Goal: Task Accomplishment & Management: Use online tool/utility

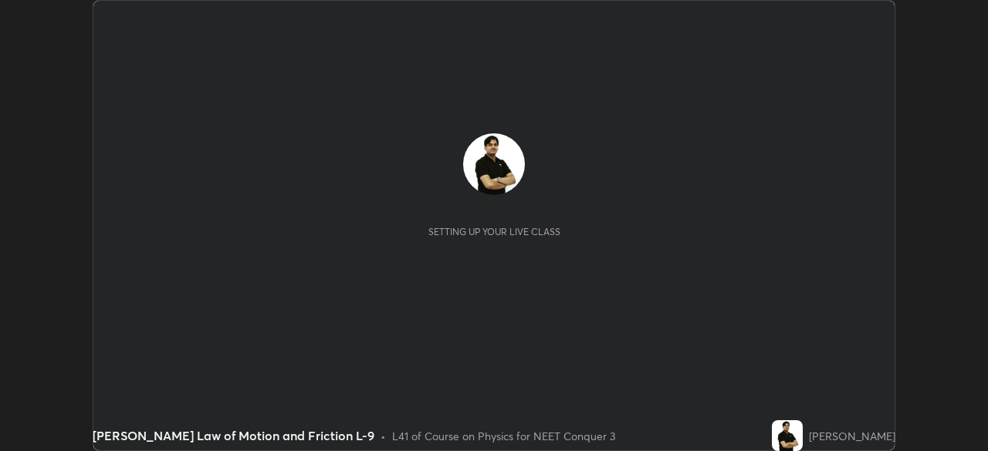
scroll to position [451, 988]
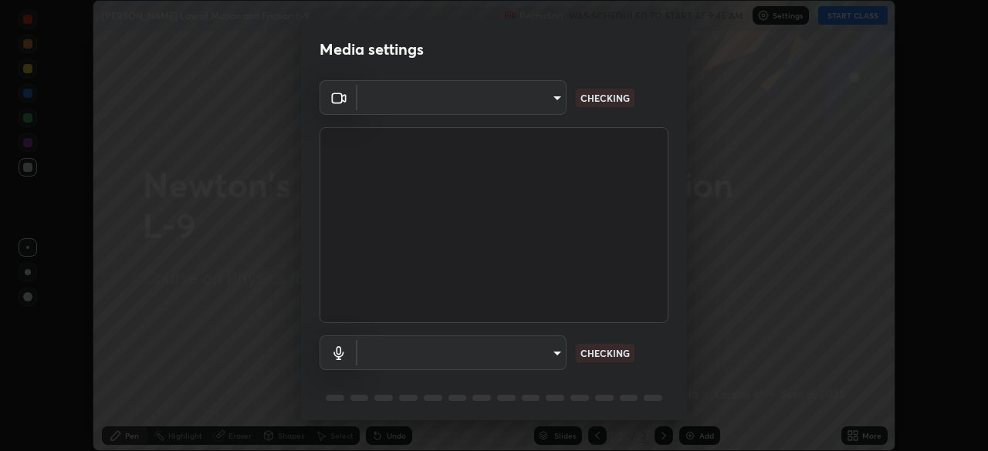
type input "cb8c6b6b4a50c5c6d626de20ccb3fd73f31987ea2ecc1878d3d31a5f1bf4ae53"
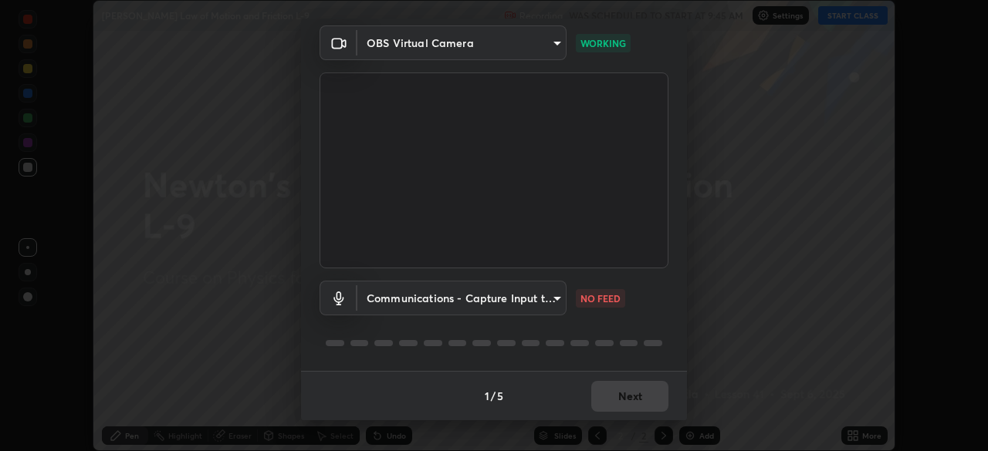
click at [560, 306] on body "Erase all [PERSON_NAME] Law of Motion and Friction L-9 Recording WAS SCHEDULED …" at bounding box center [494, 225] width 988 height 451
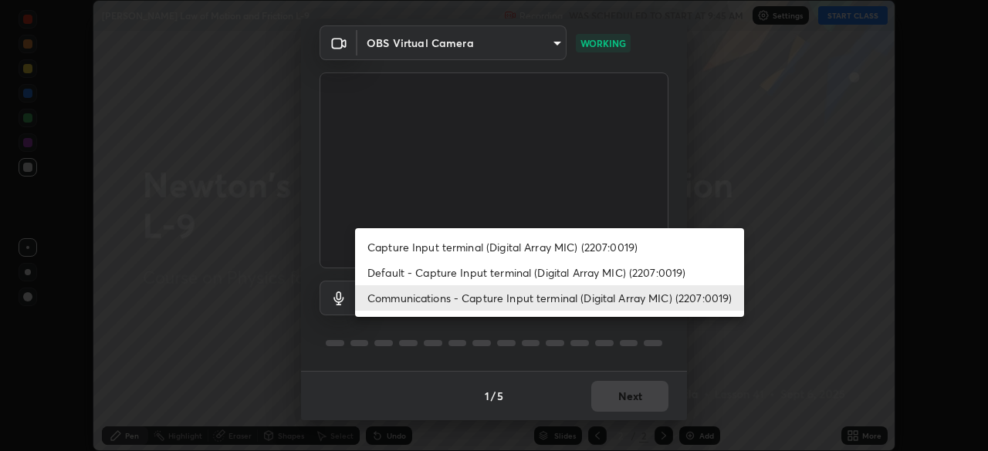
click at [594, 275] on li "Default - Capture Input terminal (Digital Array MIC) (2207:0019)" at bounding box center [549, 272] width 389 height 25
type input "default"
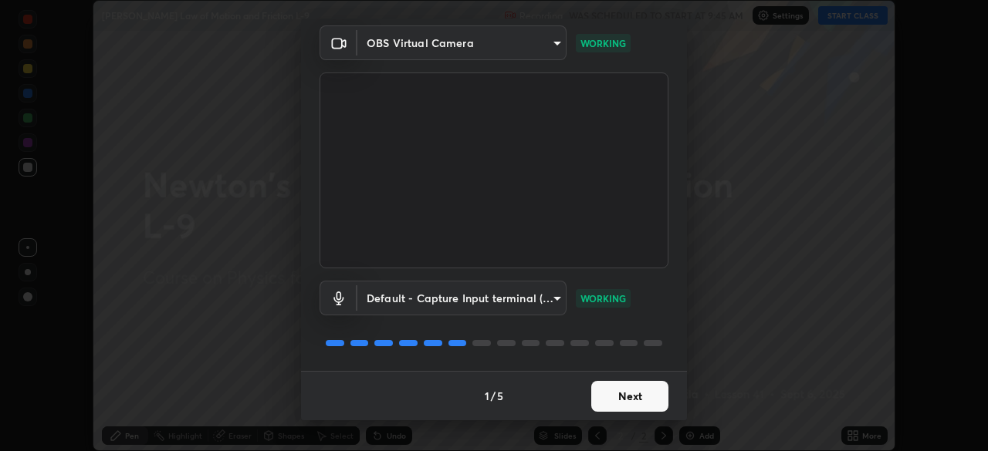
click at [629, 395] on button "Next" at bounding box center [629, 396] width 77 height 31
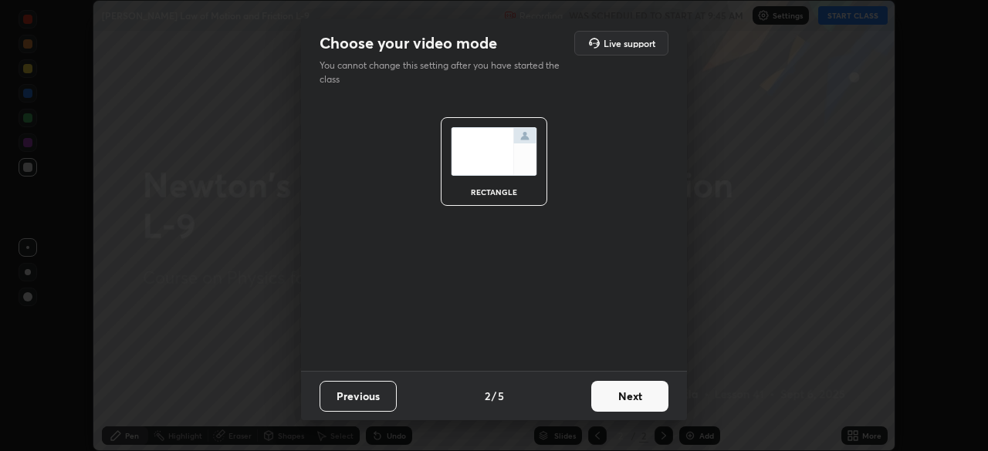
click at [633, 402] on button "Next" at bounding box center [629, 396] width 77 height 31
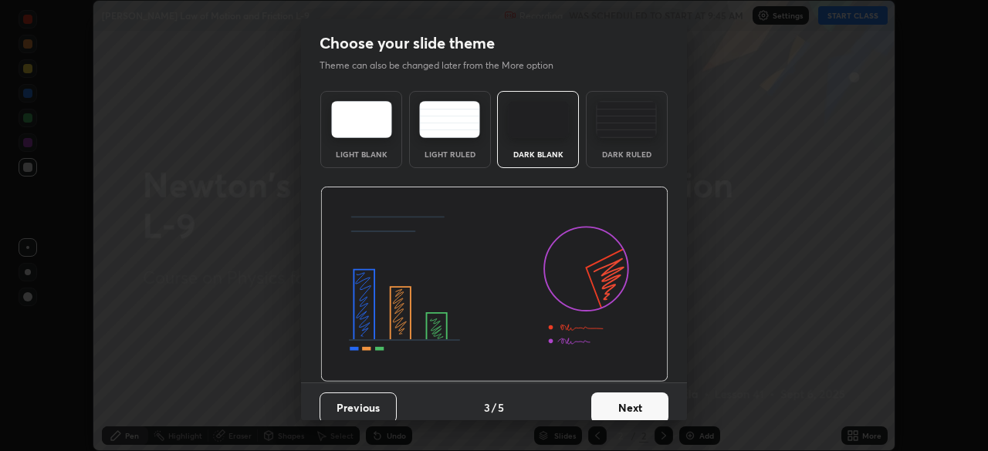
click at [641, 405] on button "Next" at bounding box center [629, 408] width 77 height 31
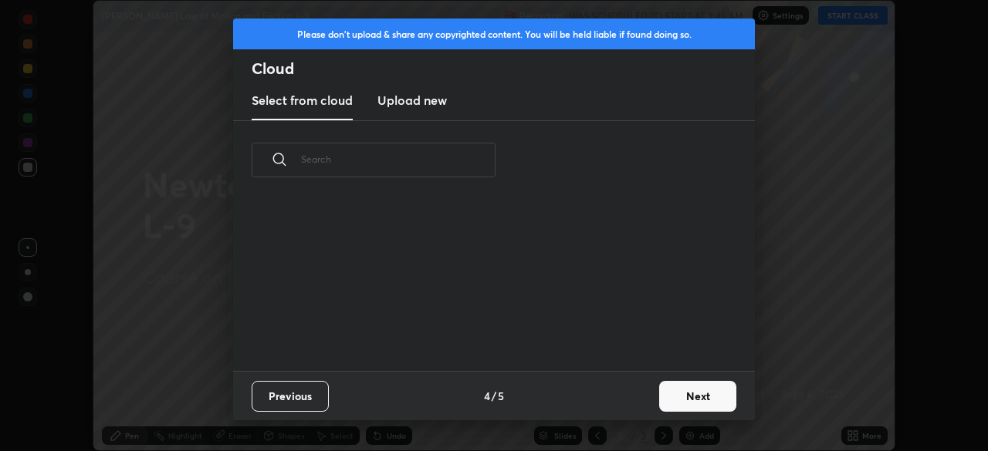
click at [687, 397] on button "Next" at bounding box center [697, 396] width 77 height 31
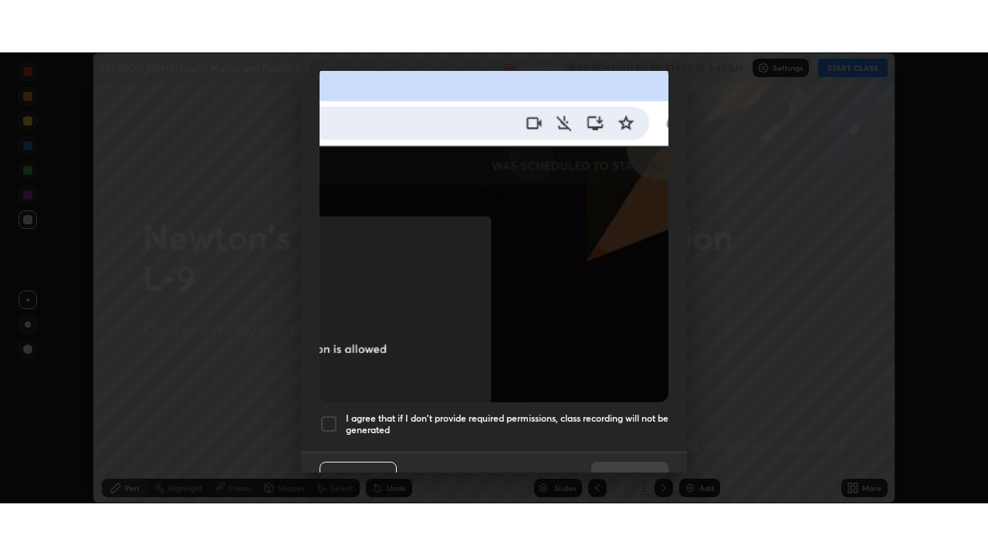
scroll to position [370, 0]
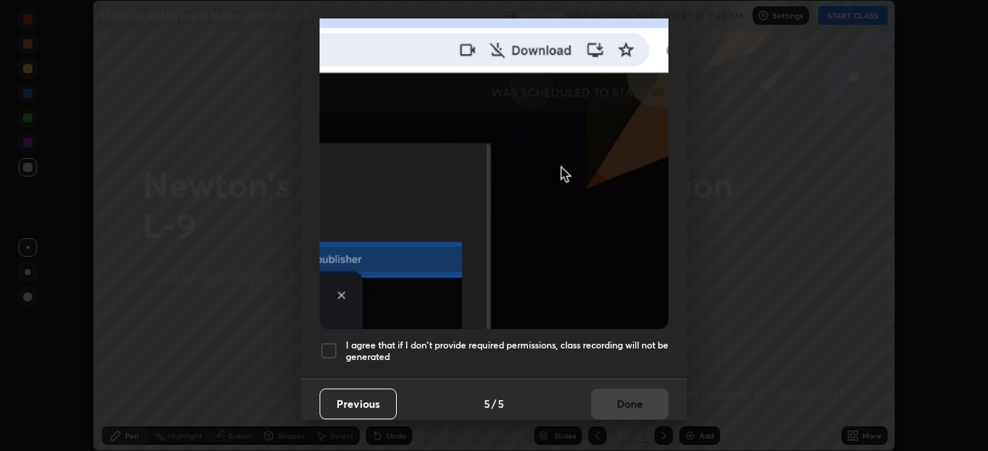
click at [329, 346] on div at bounding box center [328, 351] width 19 height 19
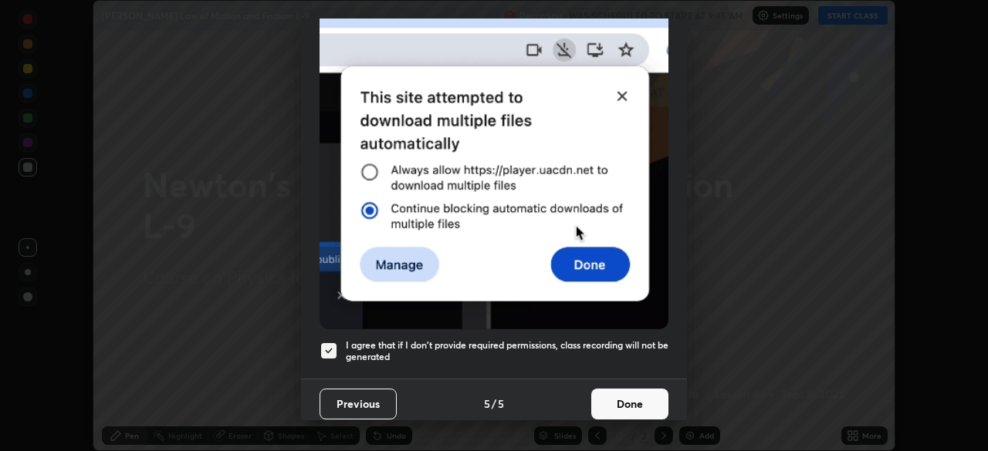
click at [627, 389] on button "Done" at bounding box center [629, 404] width 77 height 31
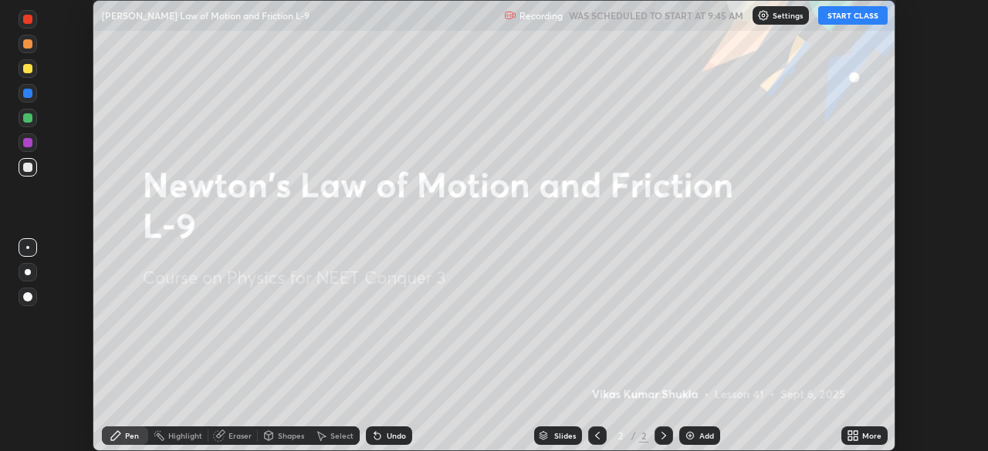
click at [840, 13] on button "START CLASS" at bounding box center [852, 15] width 69 height 19
click at [855, 432] on icon at bounding box center [855, 433] width 4 height 4
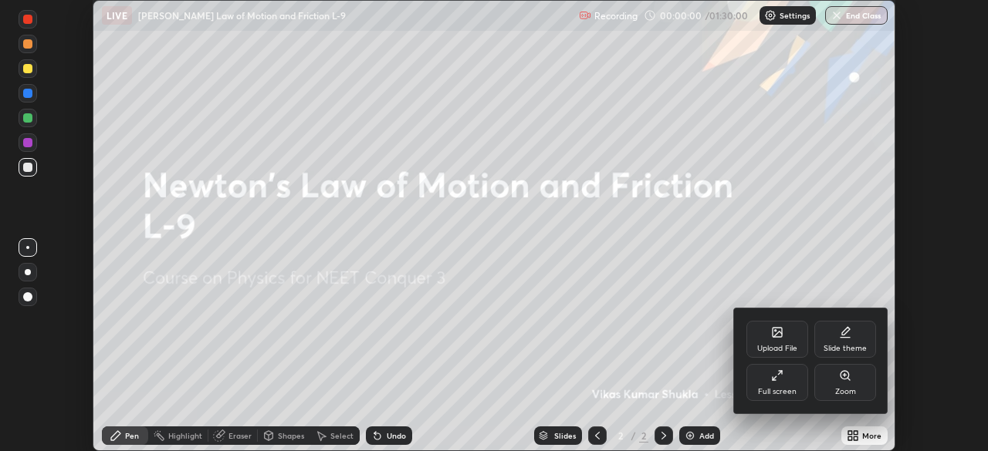
click at [770, 386] on div "Full screen" at bounding box center [777, 382] width 62 height 37
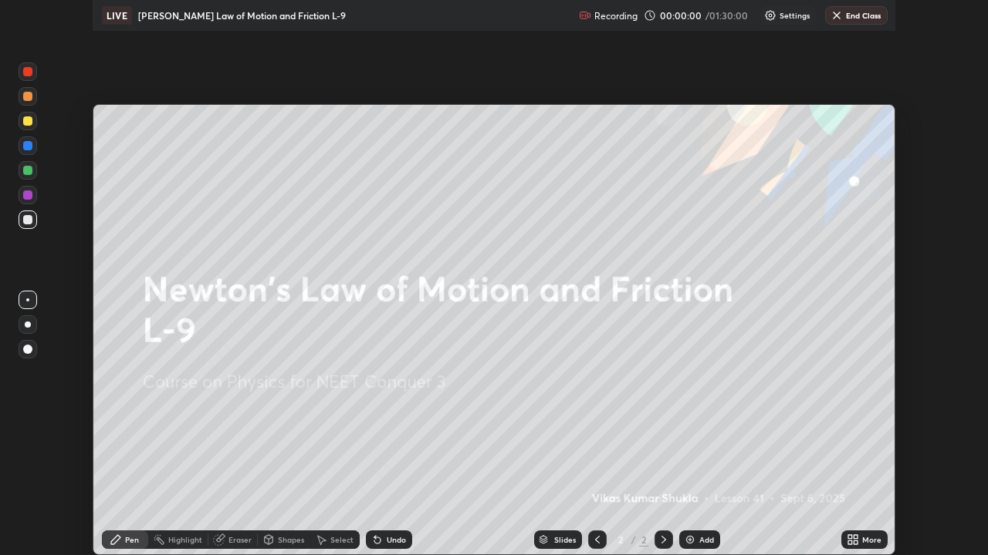
scroll to position [555, 988]
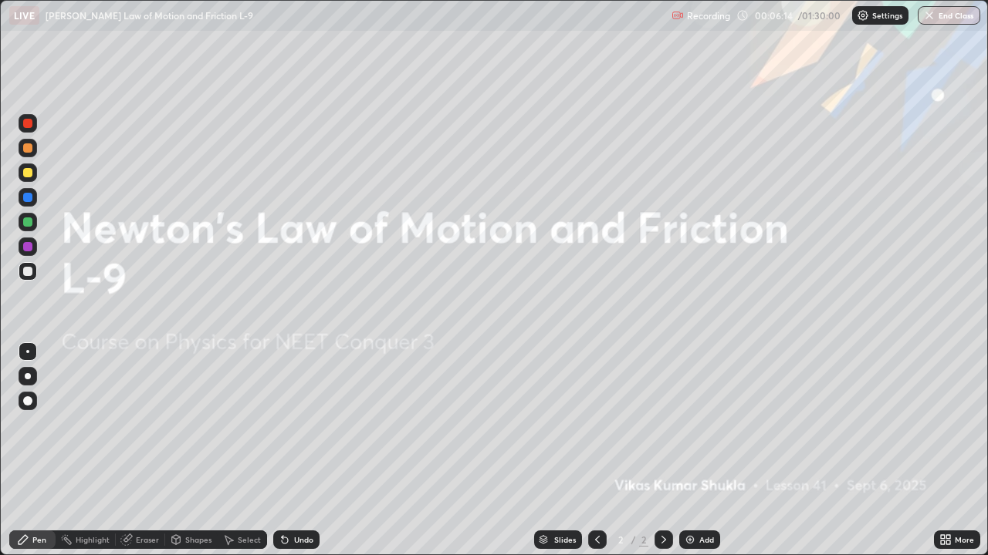
click at [690, 451] on img at bounding box center [690, 540] width 12 height 12
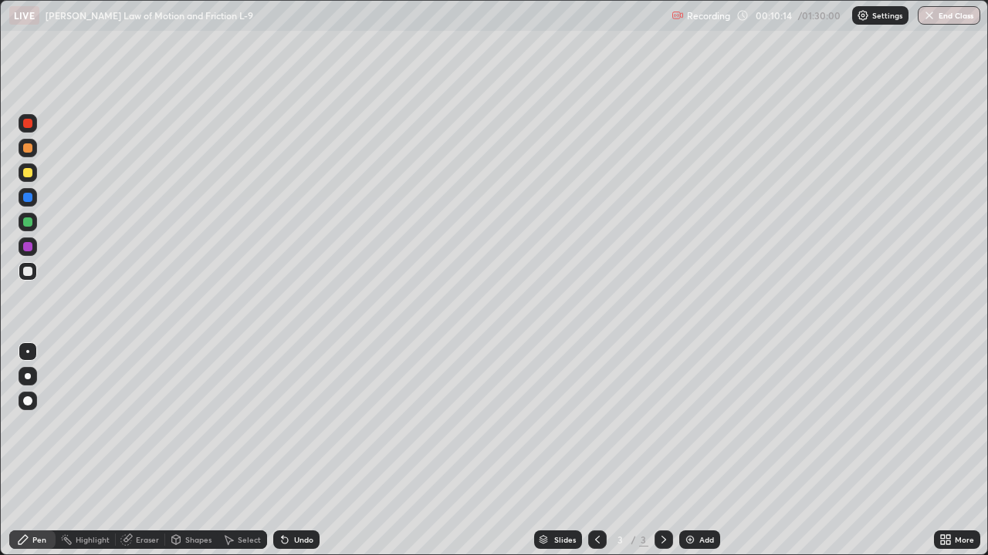
click at [30, 171] on div at bounding box center [27, 172] width 9 height 9
click at [181, 451] on div "Shapes" at bounding box center [191, 540] width 52 height 19
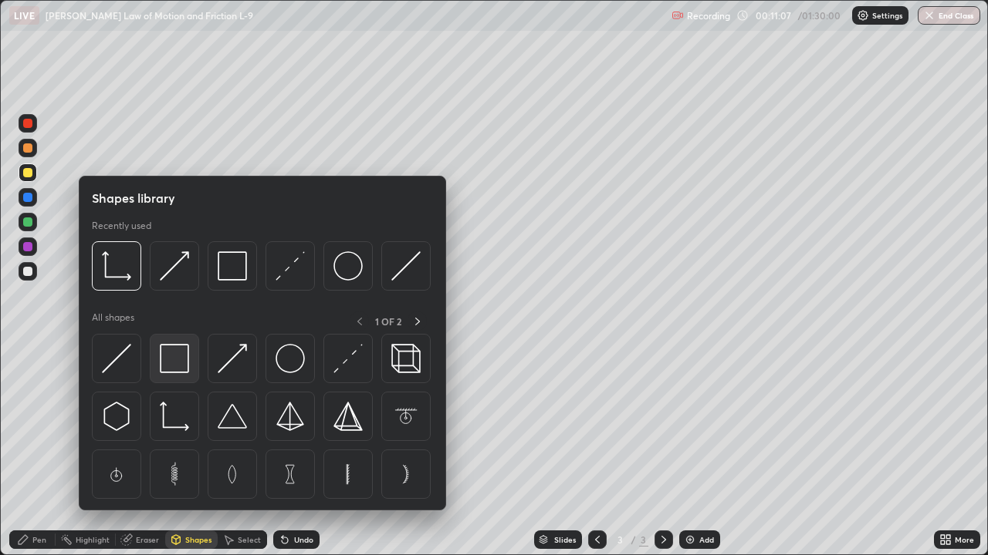
click at [174, 370] on img at bounding box center [174, 358] width 29 height 29
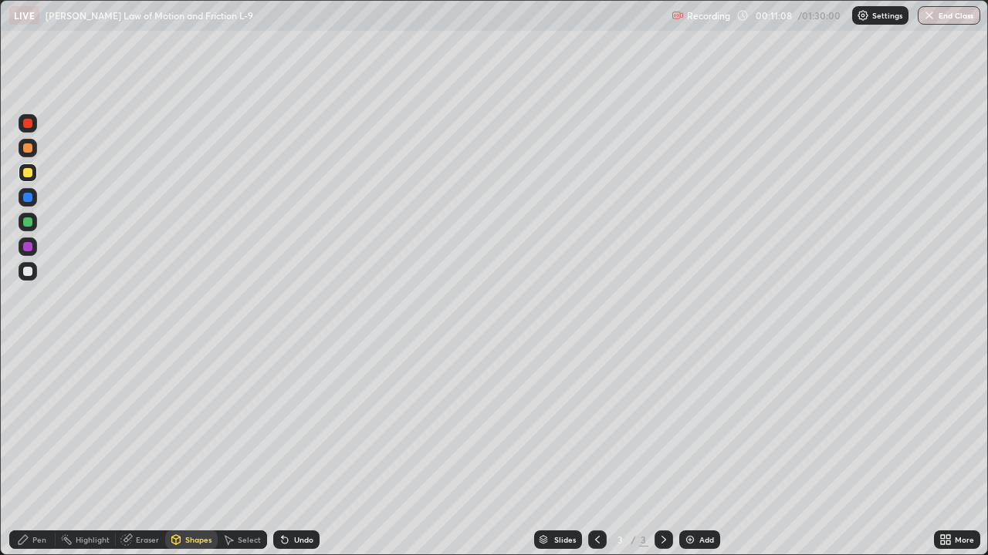
click at [32, 223] on div at bounding box center [27, 222] width 9 height 9
click at [23, 272] on div at bounding box center [27, 271] width 9 height 9
click at [195, 451] on div "Shapes" at bounding box center [198, 540] width 26 height 8
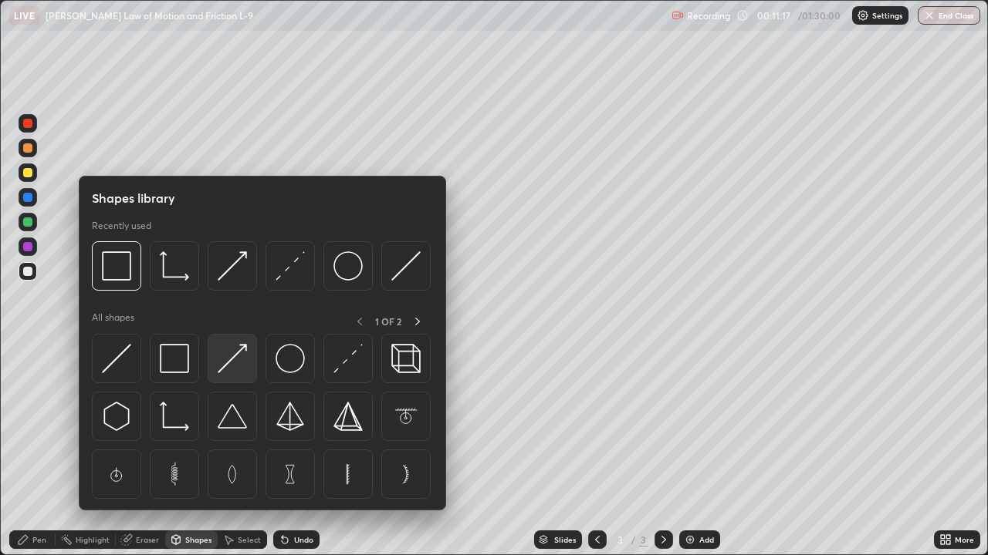
click at [225, 358] on img at bounding box center [232, 358] width 29 height 29
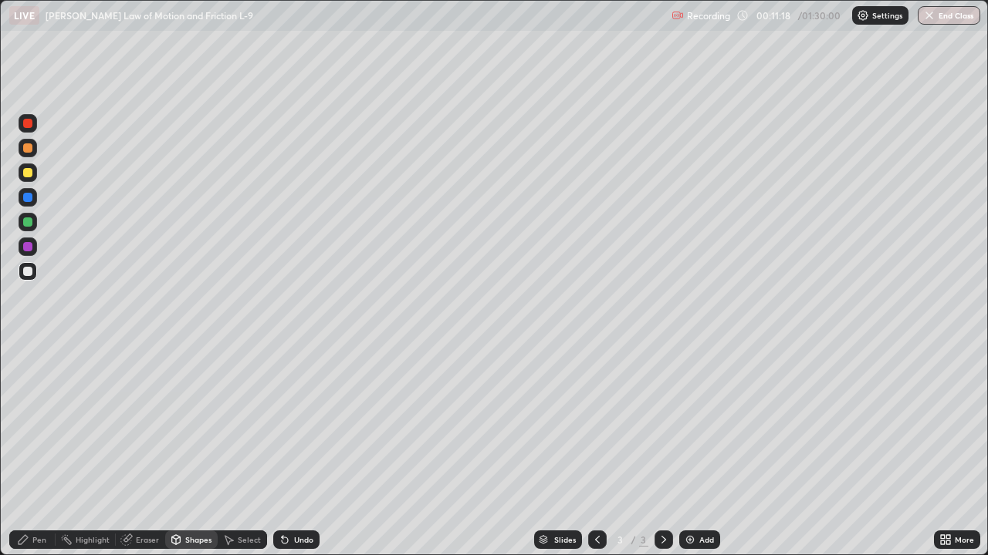
click at [25, 247] on div at bounding box center [27, 246] width 9 height 9
click at [28, 221] on div at bounding box center [27, 222] width 9 height 9
click at [28, 198] on div at bounding box center [27, 197] width 9 height 9
click at [39, 451] on div "Pen" at bounding box center [39, 540] width 14 height 8
click at [25, 273] on div at bounding box center [27, 271] width 9 height 9
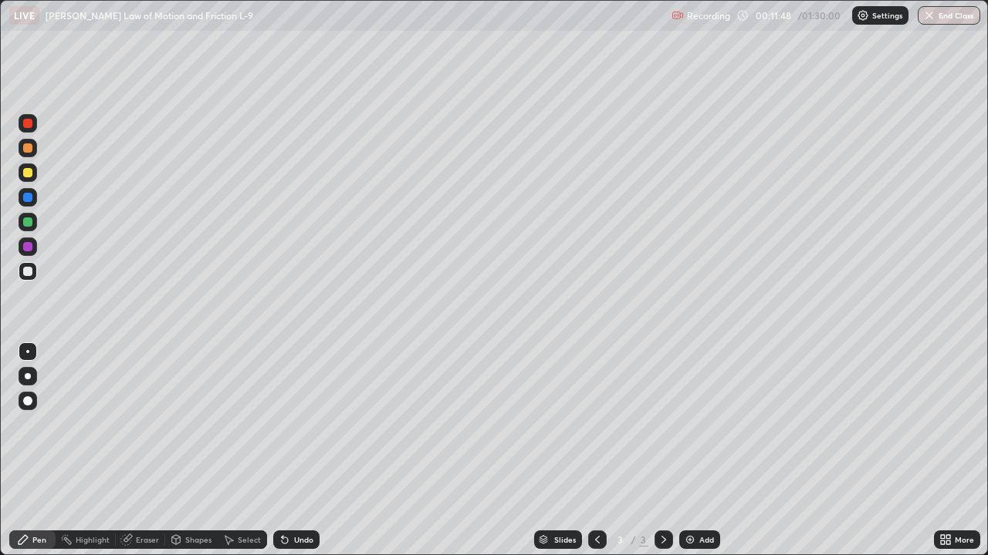
click at [26, 172] on div at bounding box center [27, 172] width 9 height 9
click at [194, 451] on div "Shapes" at bounding box center [191, 540] width 52 height 19
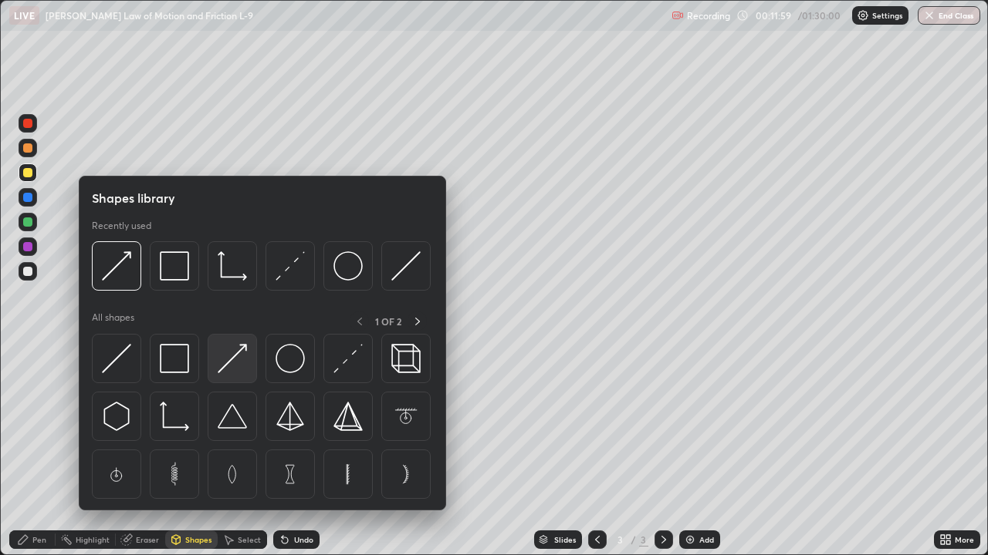
click at [226, 356] on img at bounding box center [232, 358] width 29 height 29
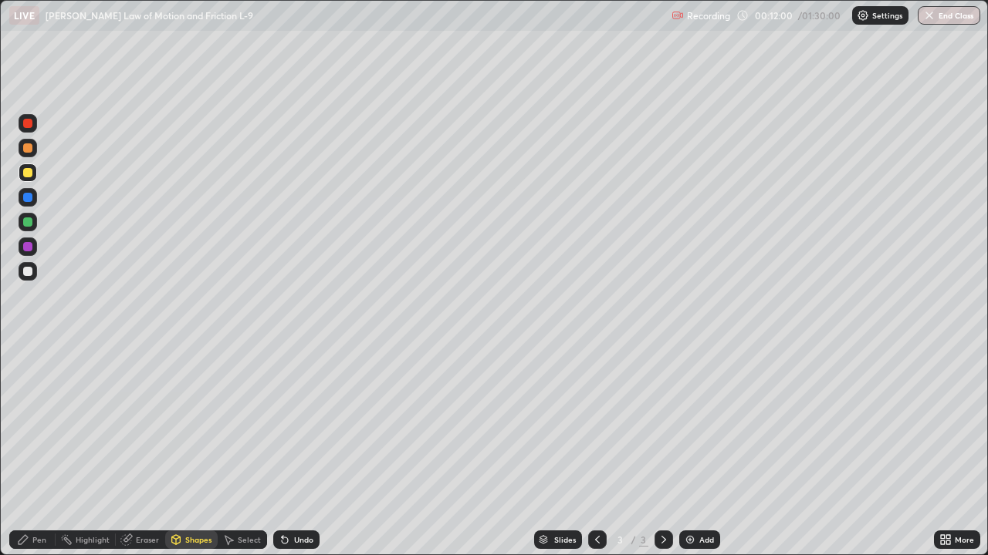
click at [27, 245] on div at bounding box center [27, 246] width 9 height 9
click at [29, 223] on div at bounding box center [27, 222] width 9 height 9
click at [19, 451] on icon at bounding box center [23, 540] width 12 height 12
click at [27, 267] on div at bounding box center [27, 271] width 9 height 9
click at [25, 123] on div at bounding box center [27, 123] width 9 height 9
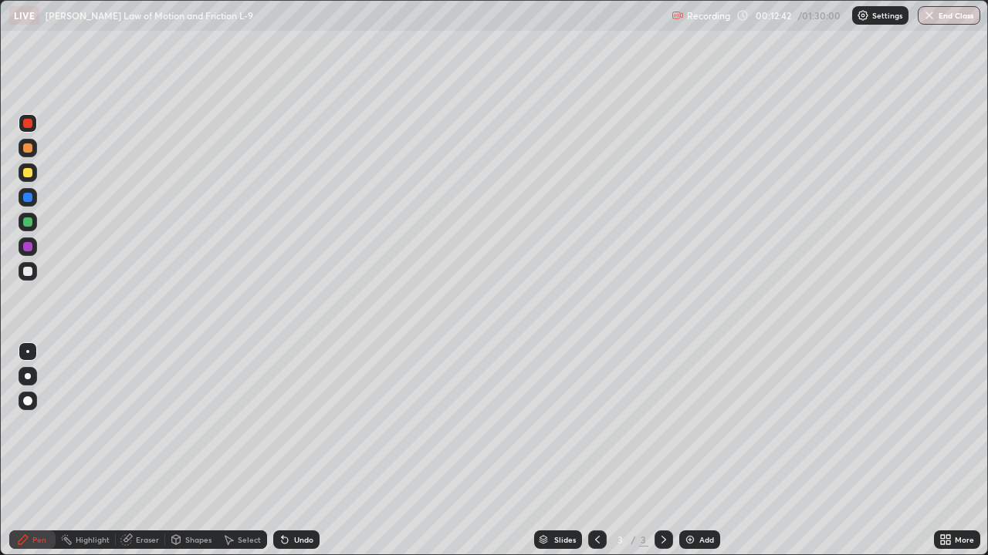
click at [25, 273] on div at bounding box center [27, 271] width 9 height 9
click at [27, 248] on div at bounding box center [27, 246] width 9 height 9
click at [303, 451] on div "Undo" at bounding box center [303, 540] width 19 height 8
click at [20, 279] on div at bounding box center [28, 271] width 19 height 19
click at [28, 245] on div at bounding box center [27, 246] width 9 height 9
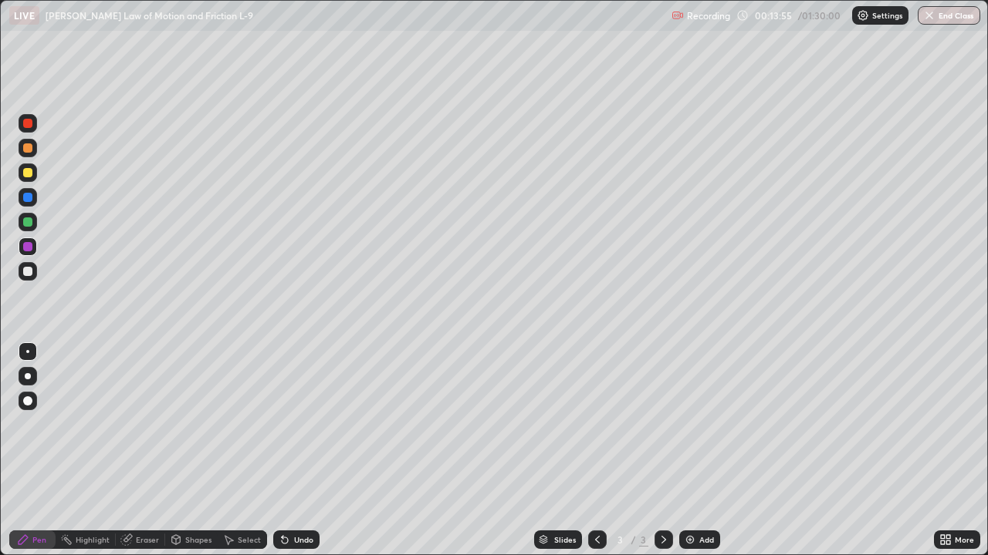
click at [34, 274] on div at bounding box center [28, 271] width 19 height 19
click at [22, 249] on div at bounding box center [28, 247] width 19 height 19
click at [27, 274] on div at bounding box center [27, 271] width 9 height 9
click at [704, 451] on div "Add" at bounding box center [706, 540] width 15 height 8
click at [29, 225] on div at bounding box center [27, 222] width 9 height 9
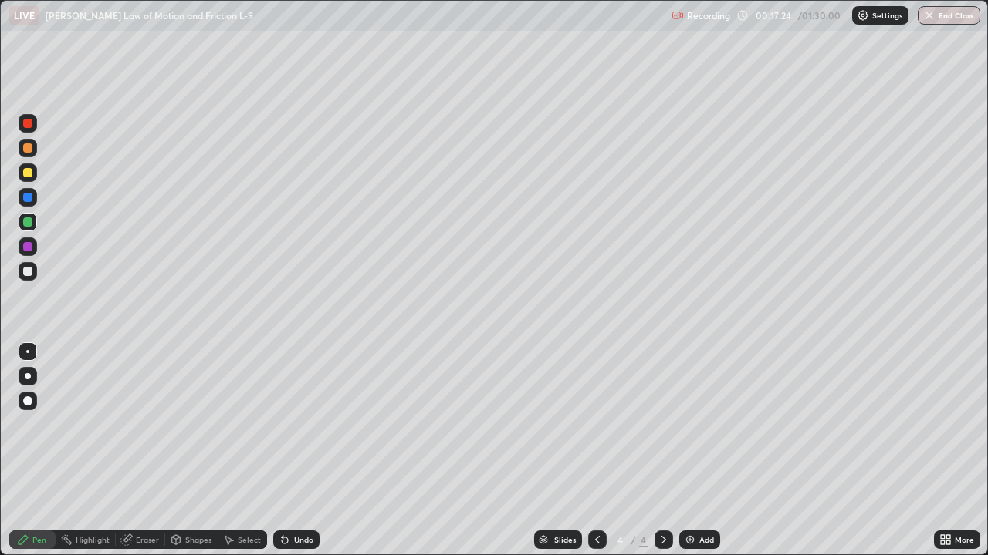
click at [31, 148] on div at bounding box center [27, 147] width 9 height 9
click at [200, 451] on div "Shapes" at bounding box center [198, 540] width 26 height 8
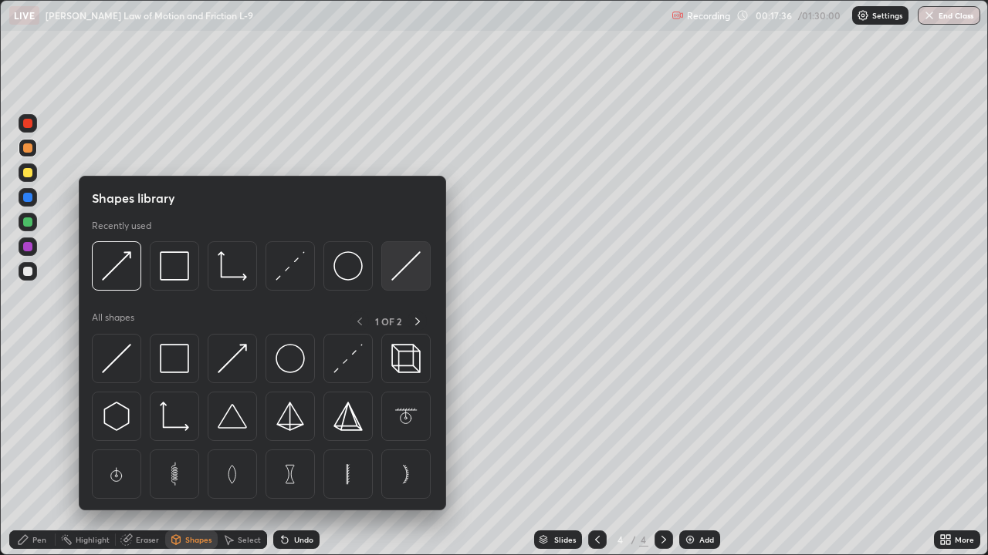
click at [397, 272] on img at bounding box center [405, 266] width 29 height 29
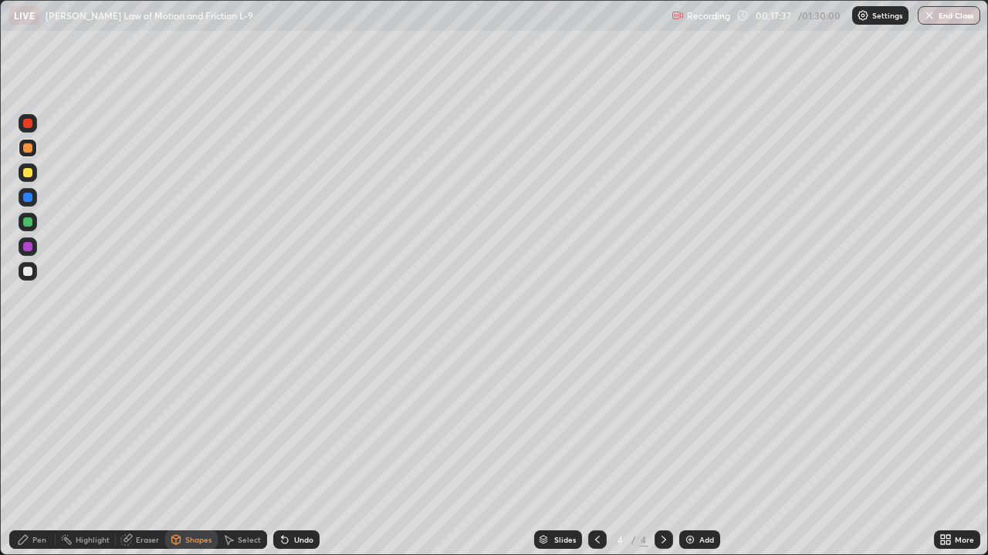
click at [32, 273] on div at bounding box center [27, 271] width 9 height 9
click at [29, 149] on div at bounding box center [27, 147] width 9 height 9
click at [31, 125] on div at bounding box center [27, 123] width 9 height 9
click at [42, 451] on div "Pen" at bounding box center [39, 540] width 14 height 8
click at [29, 247] on div at bounding box center [27, 246] width 9 height 9
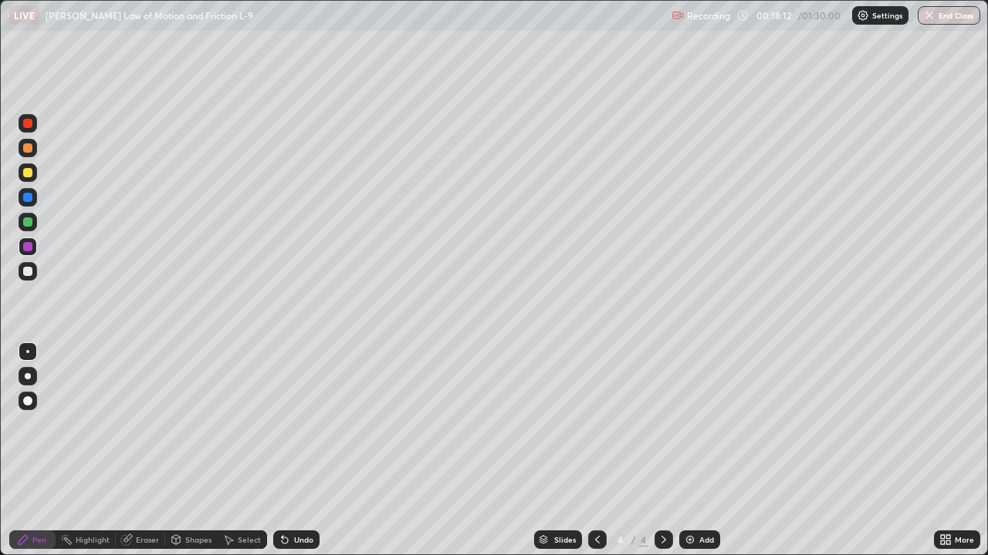
click at [198, 451] on div "Shapes" at bounding box center [198, 540] width 26 height 8
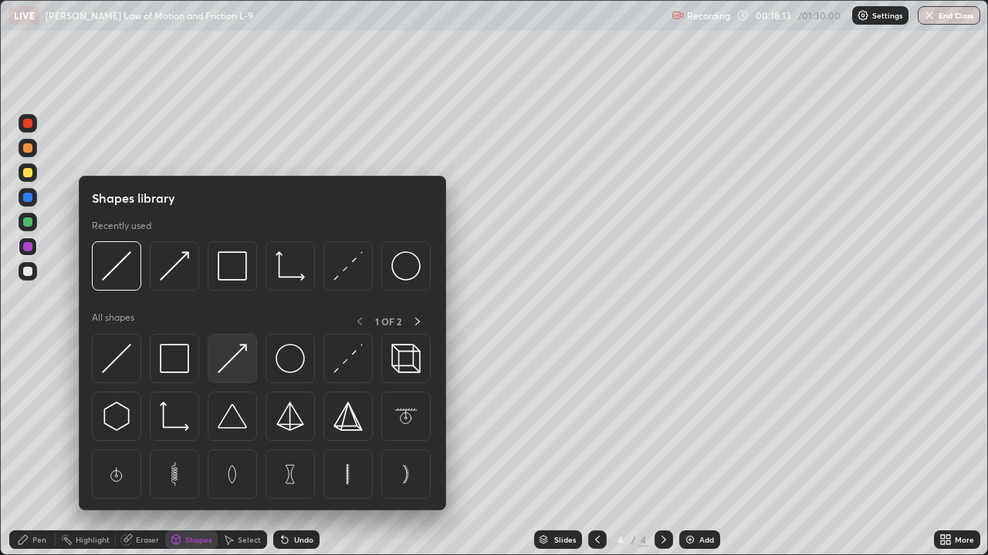
click at [234, 360] on img at bounding box center [232, 358] width 29 height 29
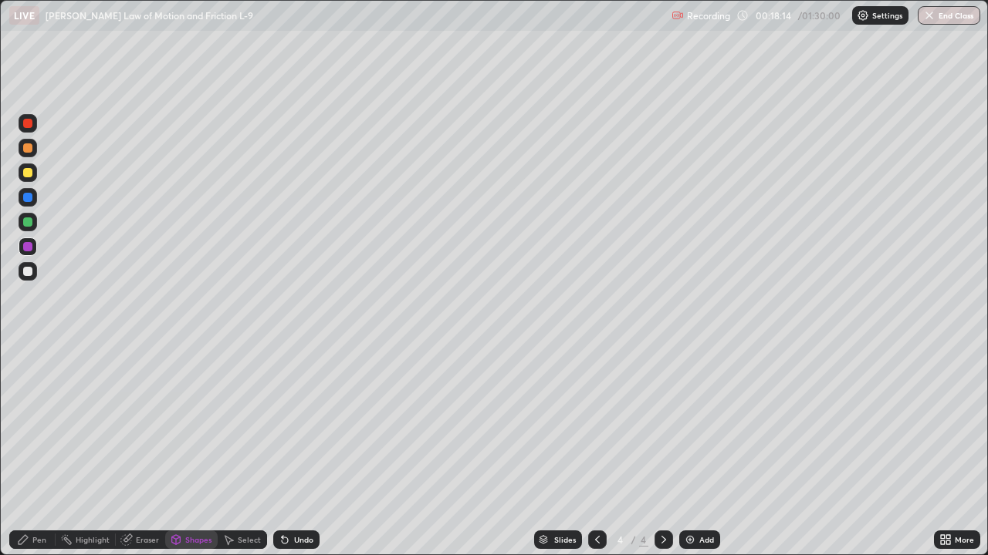
click at [31, 175] on div at bounding box center [27, 172] width 9 height 9
click at [35, 451] on div "Pen" at bounding box center [39, 540] width 14 height 8
click at [27, 275] on div at bounding box center [27, 271] width 9 height 9
click at [32, 199] on div at bounding box center [27, 197] width 9 height 9
click at [27, 222] on div at bounding box center [27, 222] width 9 height 9
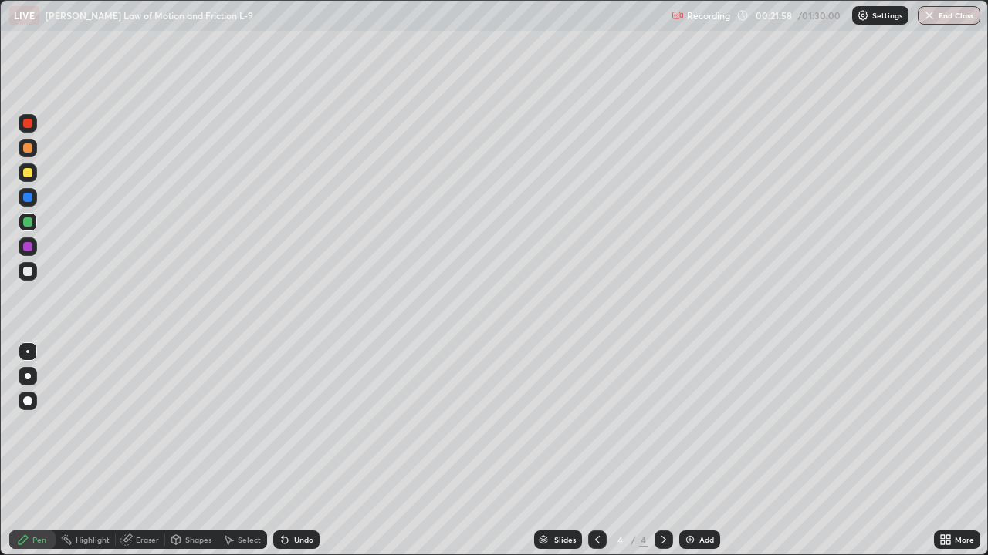
click at [36, 275] on div at bounding box center [28, 271] width 19 height 19
click at [662, 451] on icon at bounding box center [663, 540] width 12 height 12
click at [594, 451] on icon at bounding box center [597, 540] width 12 height 12
click at [248, 451] on div "Select" at bounding box center [249, 540] width 23 height 8
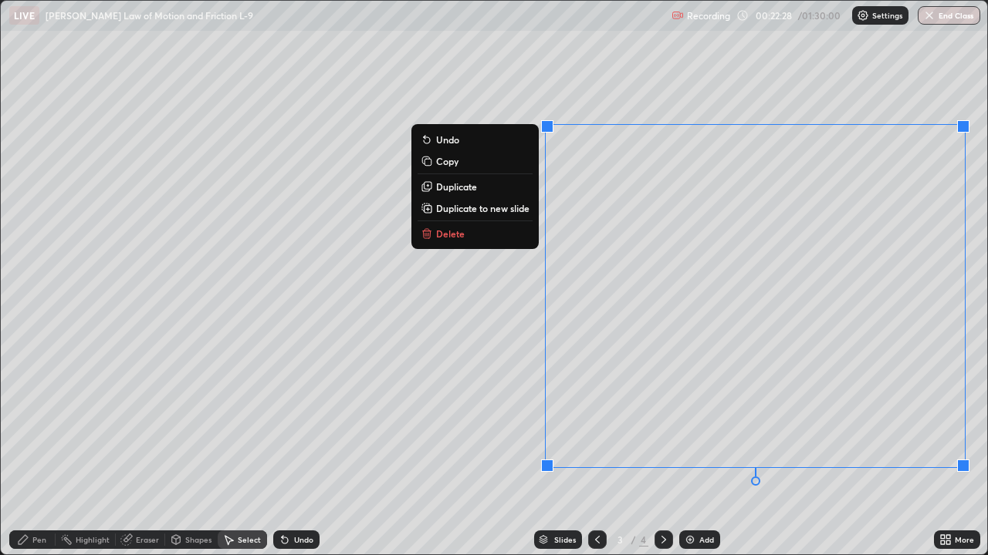
click at [453, 163] on p "Copy" at bounding box center [447, 161] width 22 height 12
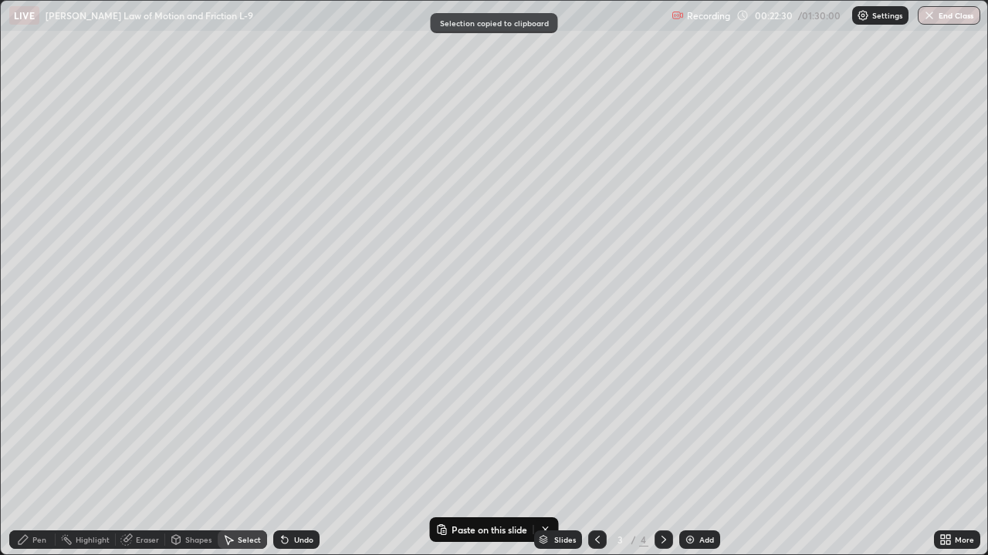
click at [662, 451] on icon at bounding box center [663, 540] width 12 height 12
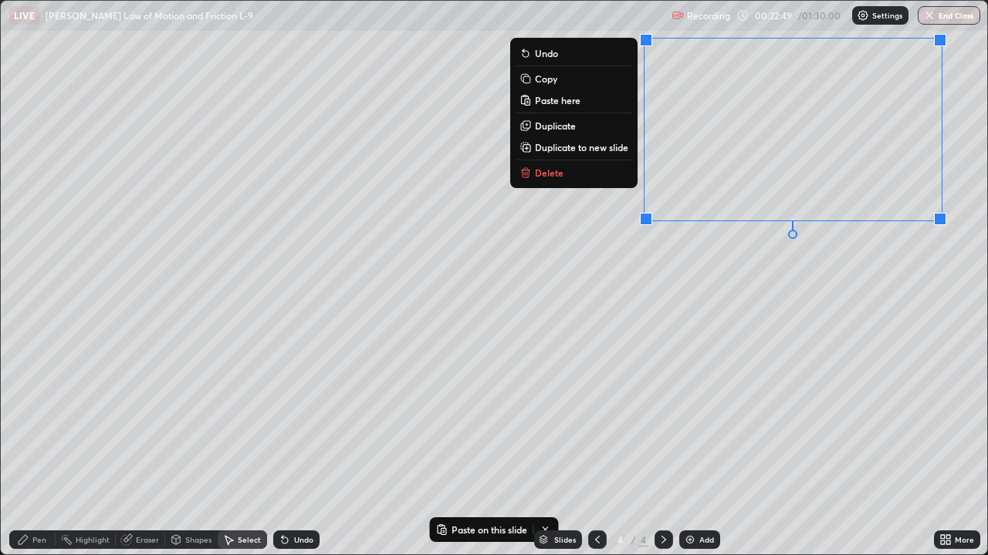
click at [731, 322] on div "0 ° Undo Copy Paste here Duplicate Duplicate to new slide Delete" at bounding box center [494, 278] width 986 height 554
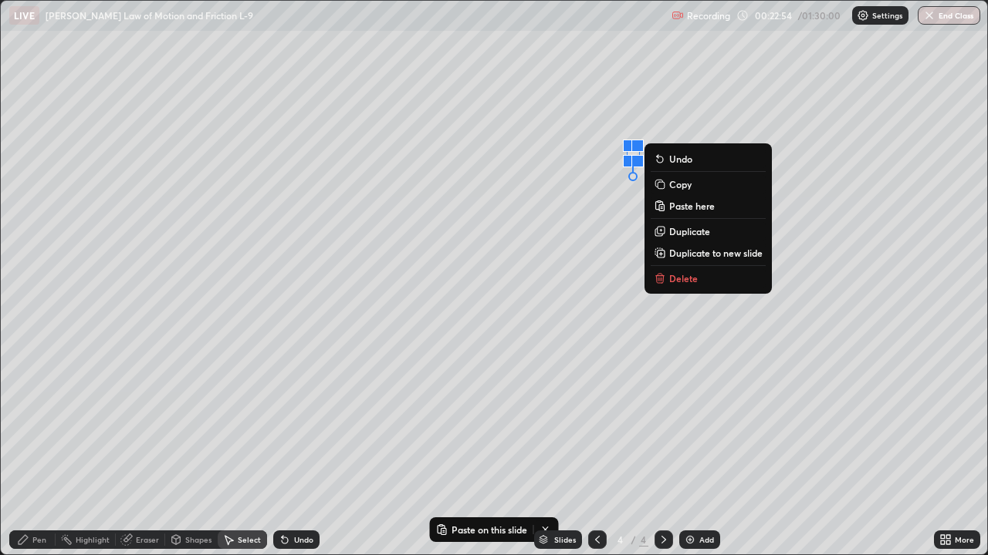
click at [576, 371] on div "0 ° Undo Copy Paste here Duplicate Duplicate to new slide Delete" at bounding box center [494, 278] width 986 height 554
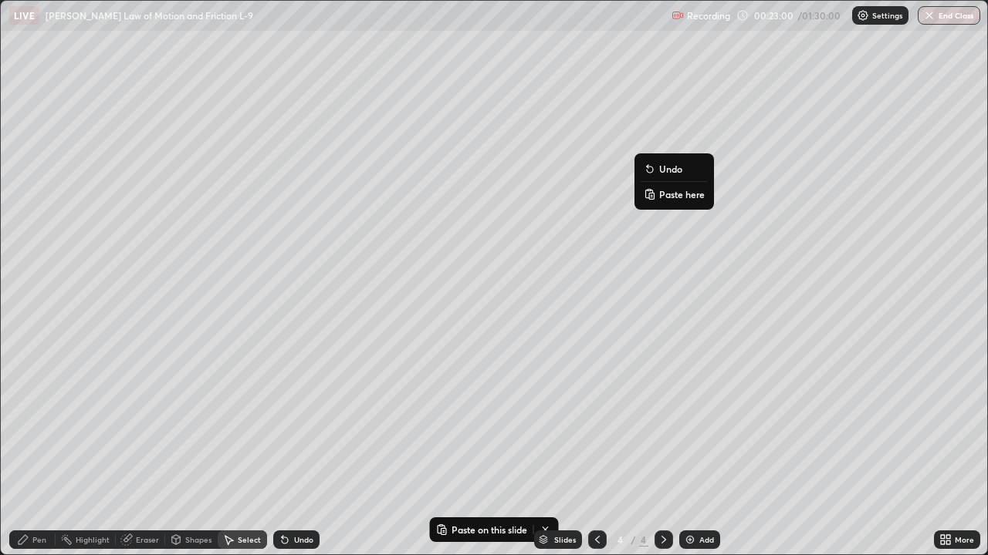
click at [626, 232] on div "0 ° Undo Copy Paste here Duplicate Duplicate to new slide Delete" at bounding box center [494, 278] width 986 height 554
click at [691, 213] on div "0 ° Undo Copy Paste here Duplicate Duplicate to new slide Delete" at bounding box center [494, 278] width 986 height 554
click at [0, 0] on button "Undo" at bounding box center [0, 0] width 0 height 0
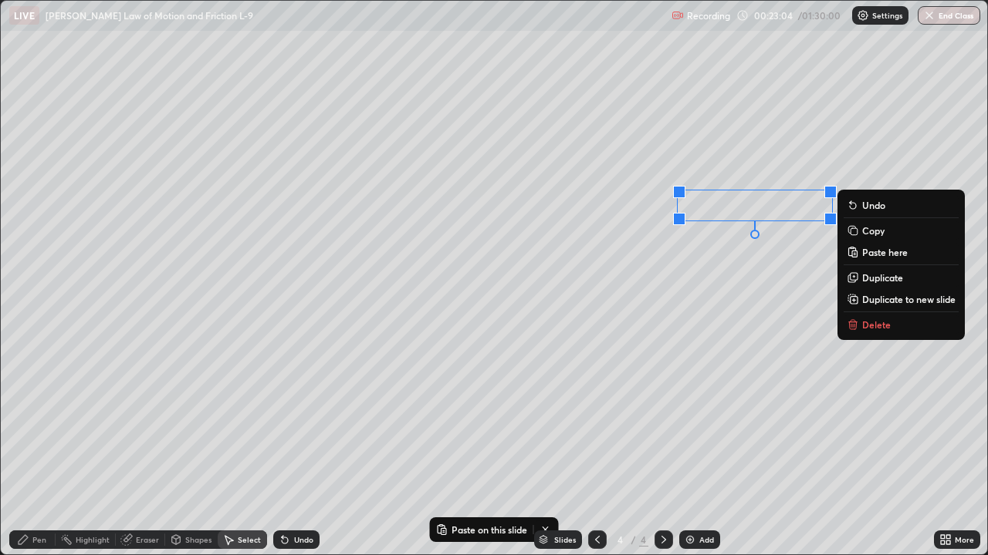
click at [875, 253] on p "Paste here" at bounding box center [885, 252] width 46 height 12
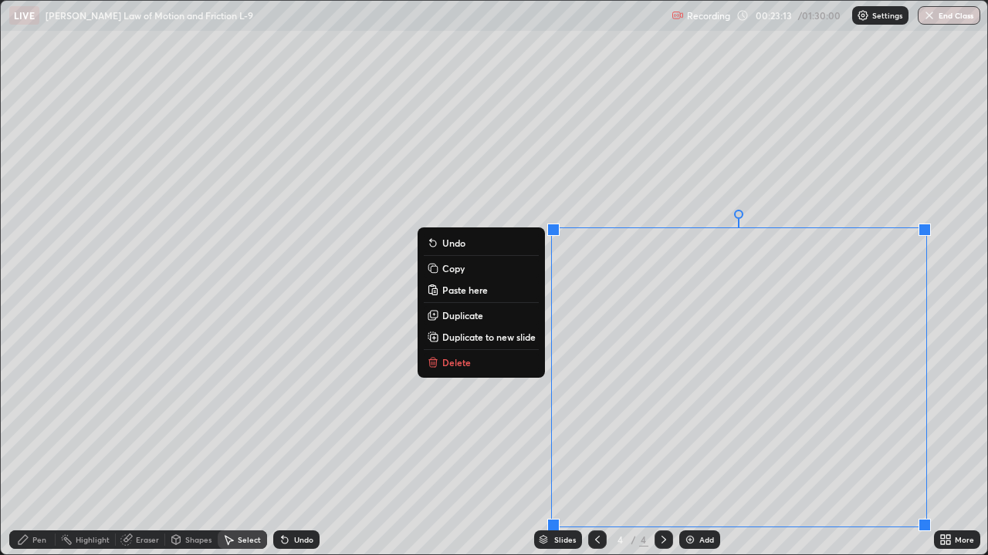
click at [512, 356] on button "Delete" at bounding box center [481, 362] width 115 height 19
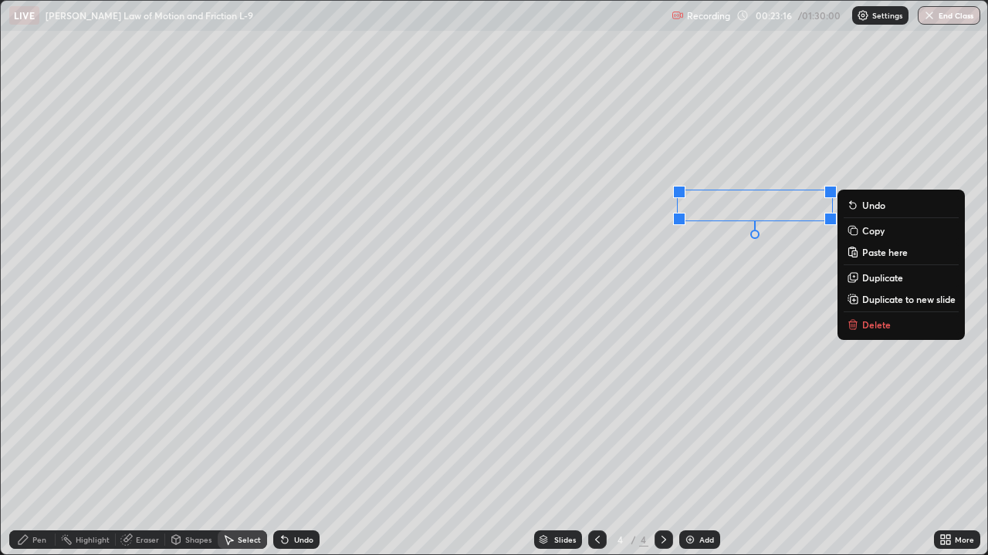
click at [878, 252] on p "Paste here" at bounding box center [885, 252] width 46 height 12
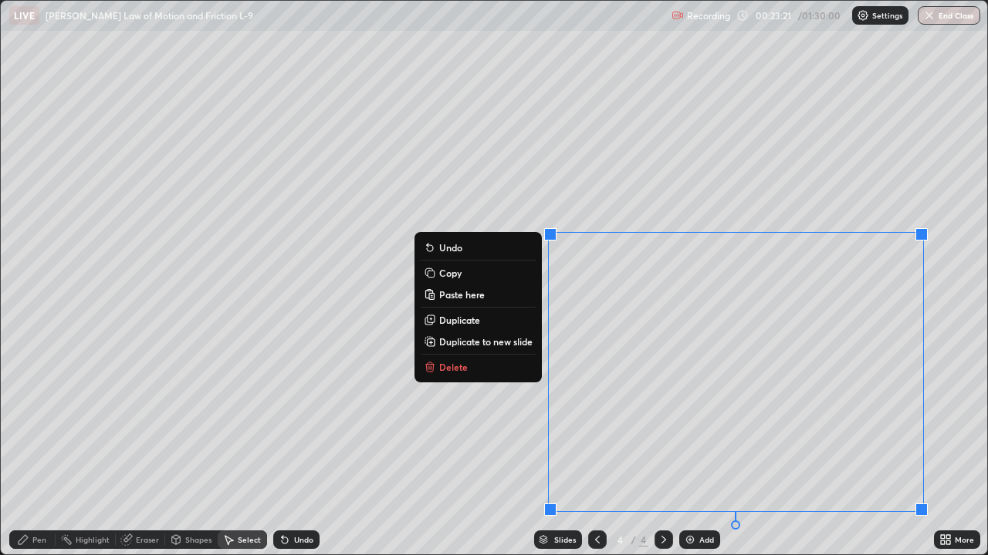
click at [405, 422] on div "0 ° Undo Copy Paste here Duplicate Duplicate to new slide Delete" at bounding box center [494, 278] width 986 height 554
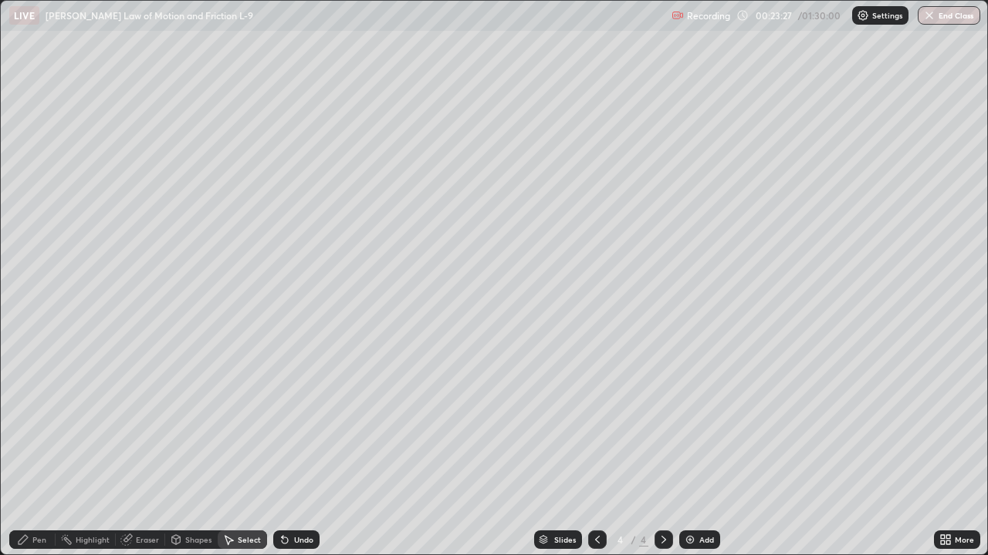
click at [35, 451] on div "Pen" at bounding box center [39, 540] width 14 height 8
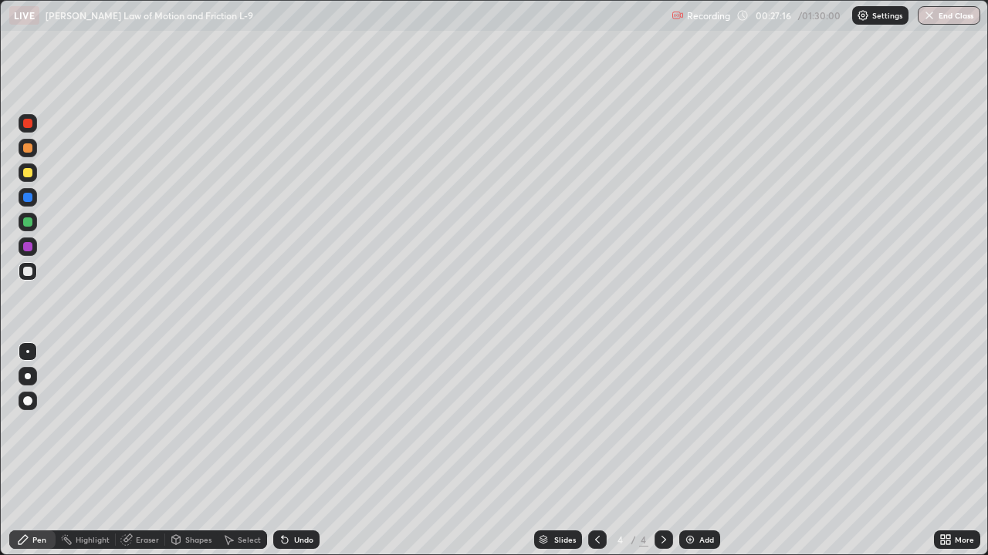
click at [711, 451] on div "Add" at bounding box center [699, 540] width 41 height 19
click at [25, 172] on div at bounding box center [27, 172] width 9 height 9
click at [27, 150] on div at bounding box center [27, 147] width 9 height 9
click at [197, 451] on div "Shapes" at bounding box center [198, 540] width 26 height 8
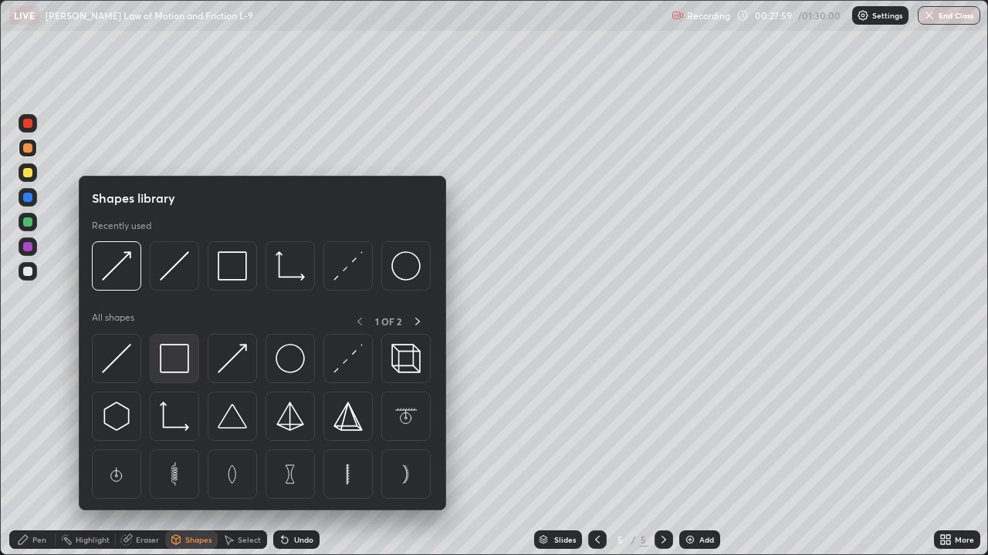
click at [179, 356] on img at bounding box center [174, 358] width 29 height 29
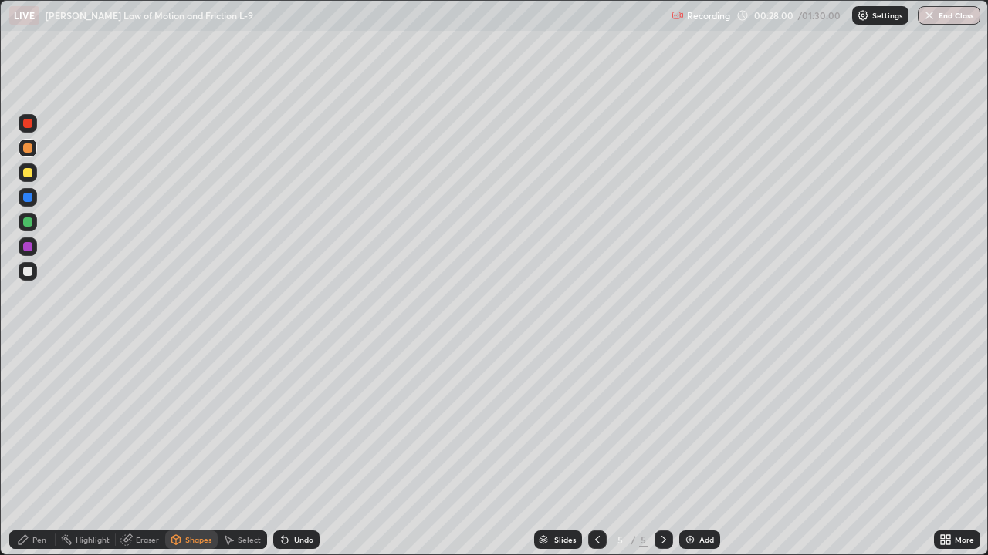
click at [26, 225] on div at bounding box center [27, 222] width 9 height 9
click at [27, 270] on div at bounding box center [27, 271] width 9 height 9
click at [31, 150] on div at bounding box center [27, 147] width 9 height 9
click at [36, 451] on div "Pen" at bounding box center [39, 540] width 14 height 8
click at [27, 270] on div at bounding box center [27, 271] width 9 height 9
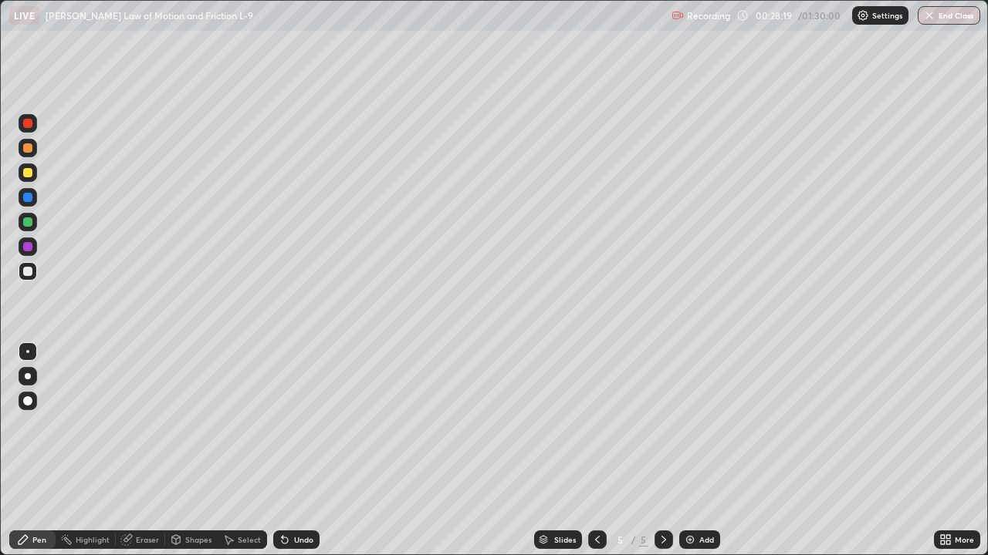
click at [29, 196] on div at bounding box center [27, 197] width 9 height 9
click at [244, 451] on div "Select" at bounding box center [249, 540] width 23 height 8
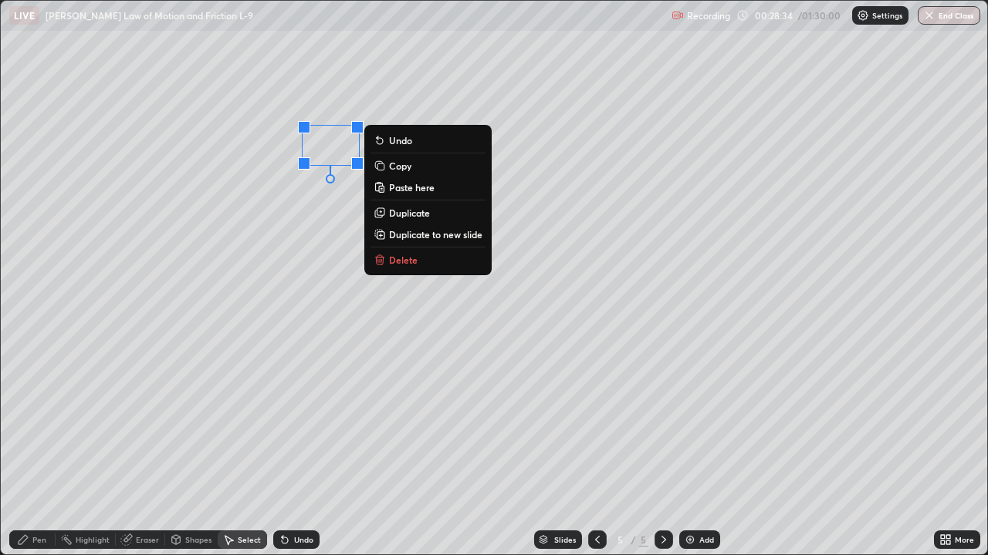
click at [410, 214] on p "Duplicate" at bounding box center [409, 213] width 41 height 12
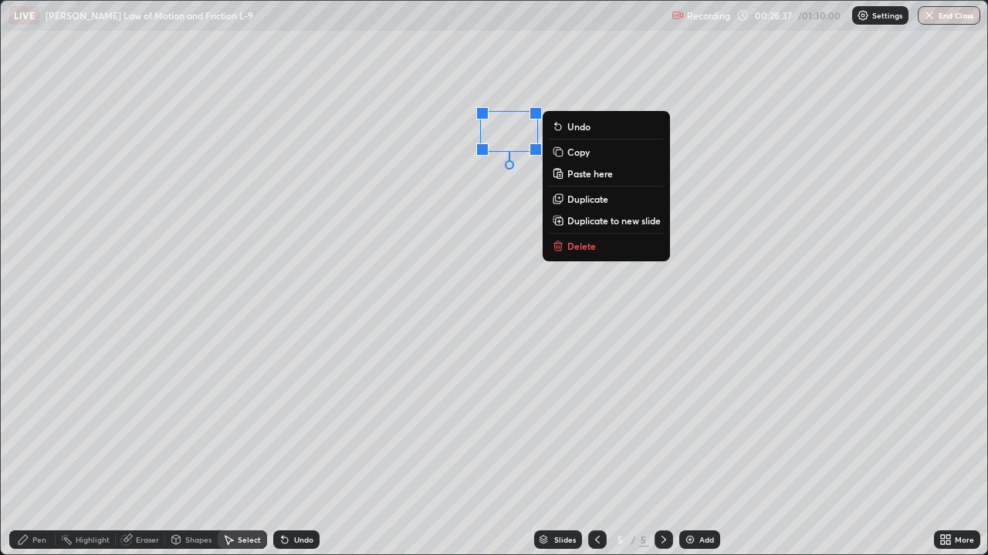
click at [413, 289] on div "0 ° Undo Copy Paste here Duplicate Duplicate to new slide Delete" at bounding box center [494, 278] width 986 height 554
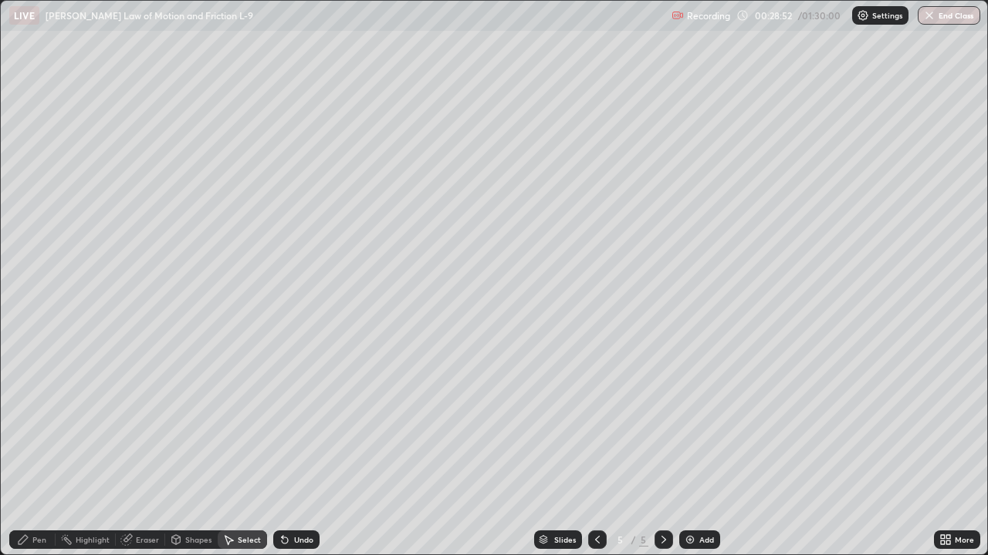
click at [33, 451] on div "Pen" at bounding box center [39, 540] width 14 height 8
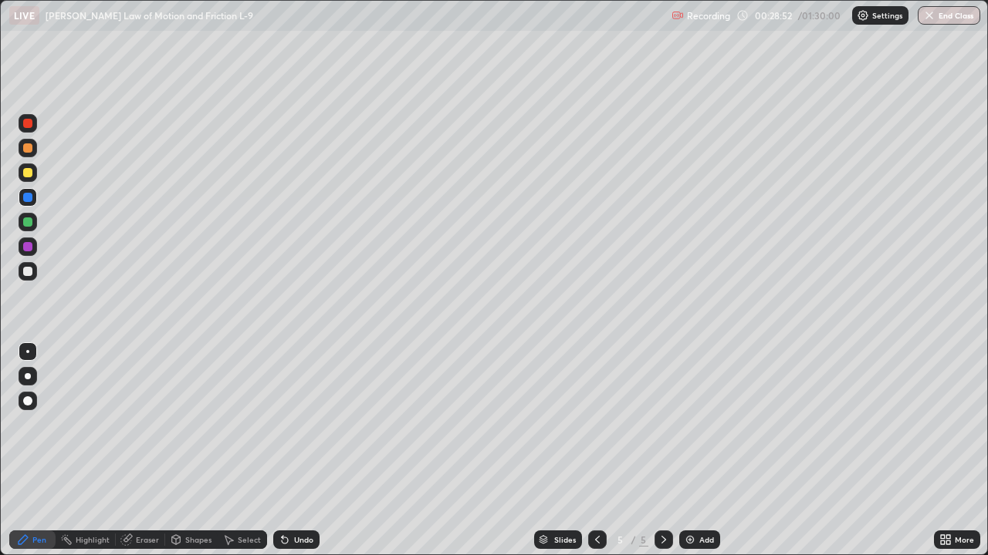
click at [30, 274] on div at bounding box center [27, 271] width 9 height 9
click at [300, 451] on div "Undo" at bounding box center [296, 540] width 46 height 19
click at [304, 451] on div "Undo" at bounding box center [303, 540] width 19 height 8
click at [307, 451] on div "Undo" at bounding box center [303, 540] width 19 height 8
click at [310, 451] on div "Undo" at bounding box center [303, 540] width 19 height 8
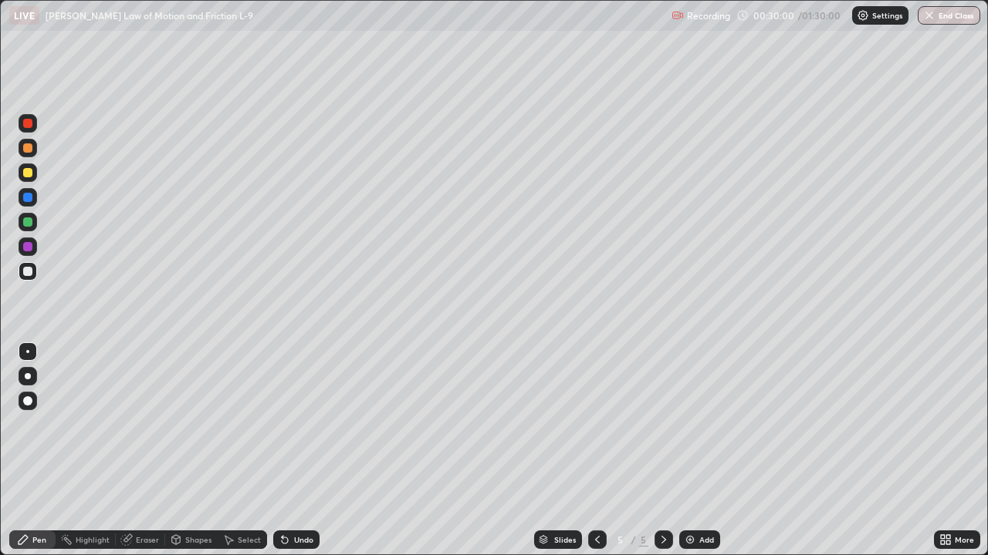
click at [28, 171] on div at bounding box center [27, 172] width 9 height 9
click at [298, 451] on div "Undo" at bounding box center [303, 540] width 19 height 8
click at [291, 451] on div "Undo" at bounding box center [296, 540] width 46 height 19
click at [287, 451] on icon at bounding box center [285, 540] width 12 height 12
click at [29, 273] on div at bounding box center [27, 271] width 9 height 9
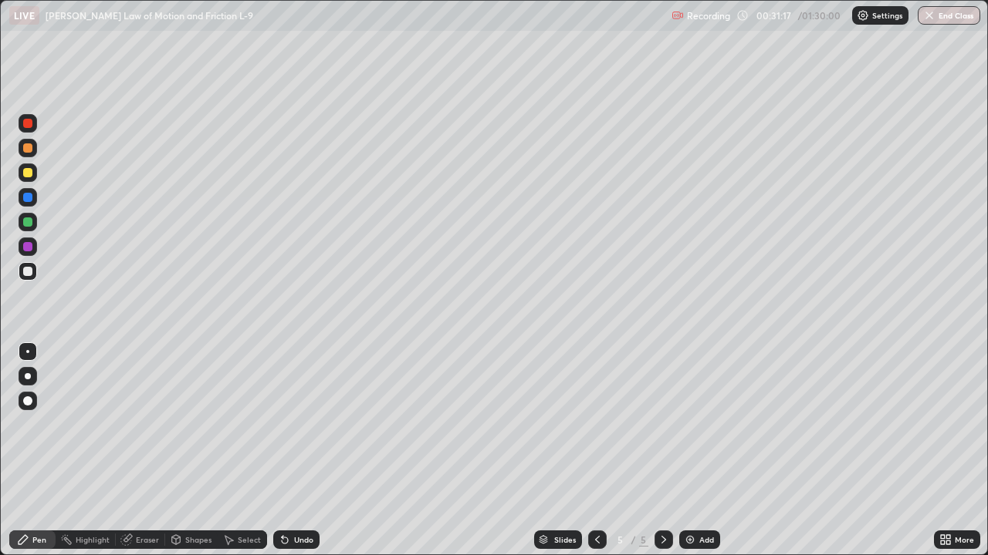
click at [29, 221] on div at bounding box center [27, 222] width 9 height 9
click at [197, 451] on div "Shapes" at bounding box center [198, 540] width 26 height 8
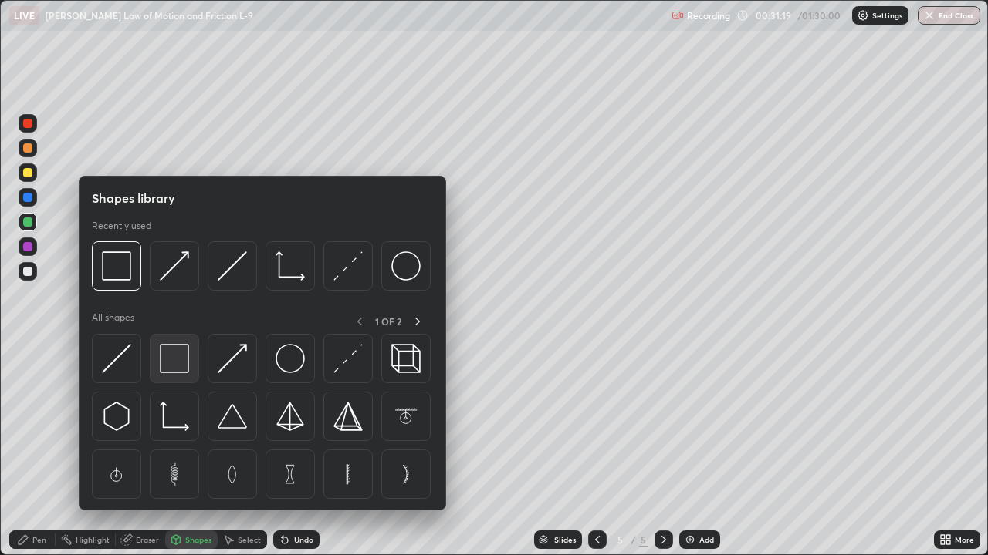
click at [181, 369] on img at bounding box center [174, 358] width 29 height 29
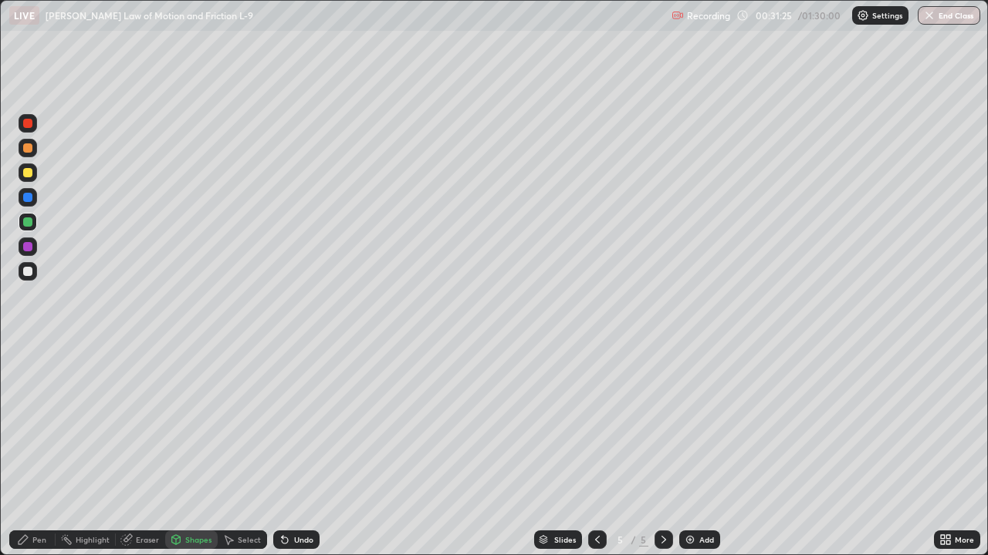
click at [29, 246] on div at bounding box center [27, 246] width 9 height 9
click at [42, 451] on div "Pen" at bounding box center [39, 540] width 14 height 8
click at [26, 269] on div at bounding box center [27, 271] width 9 height 9
click at [246, 451] on div "Select" at bounding box center [249, 540] width 23 height 8
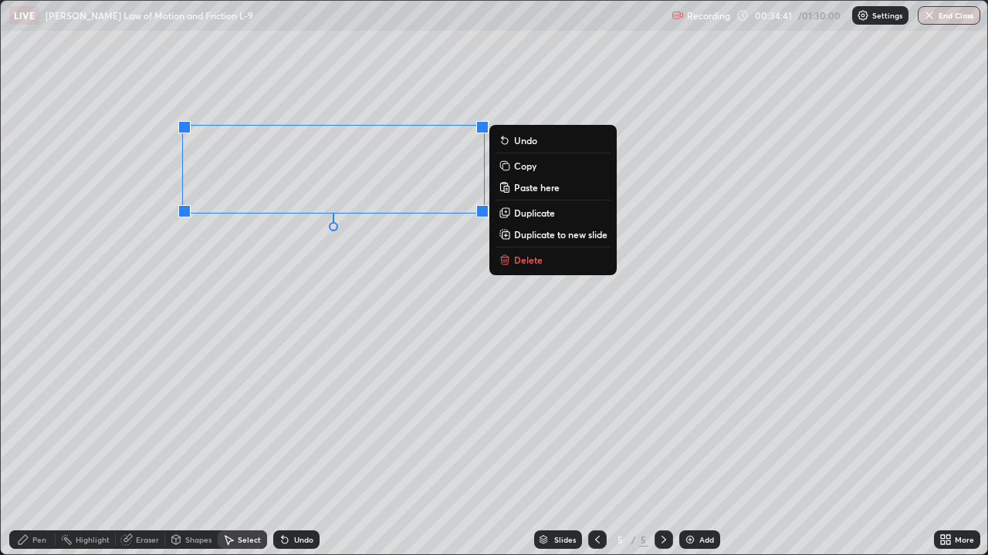
click at [545, 234] on p "Duplicate to new slide" at bounding box center [560, 234] width 93 height 12
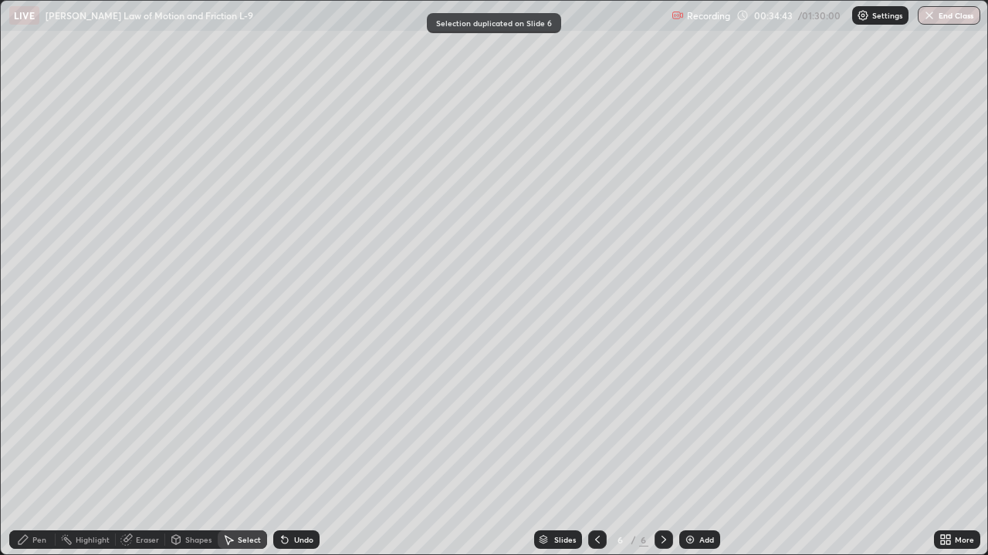
click at [146, 451] on div "Eraser" at bounding box center [147, 540] width 23 height 8
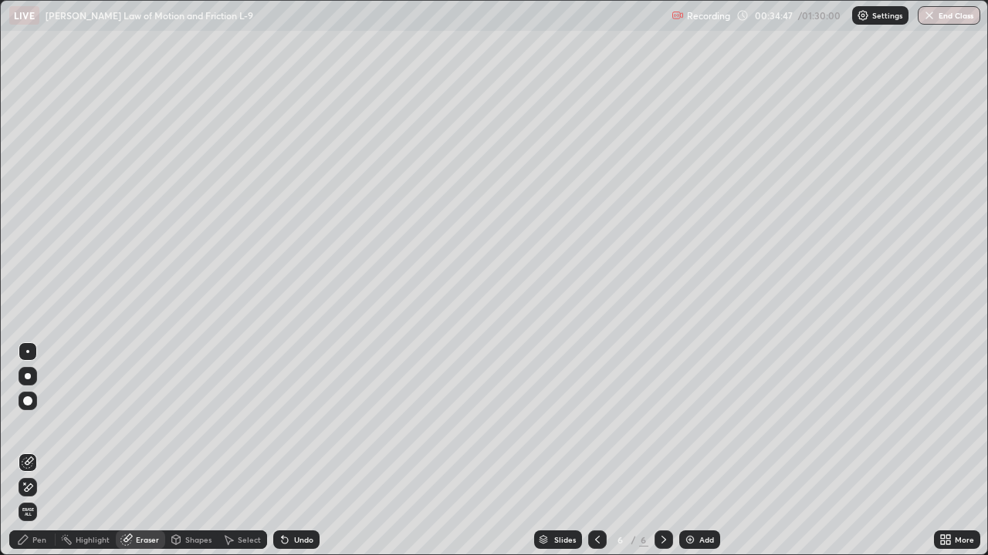
click at [36, 451] on div "Pen" at bounding box center [32, 540] width 46 height 19
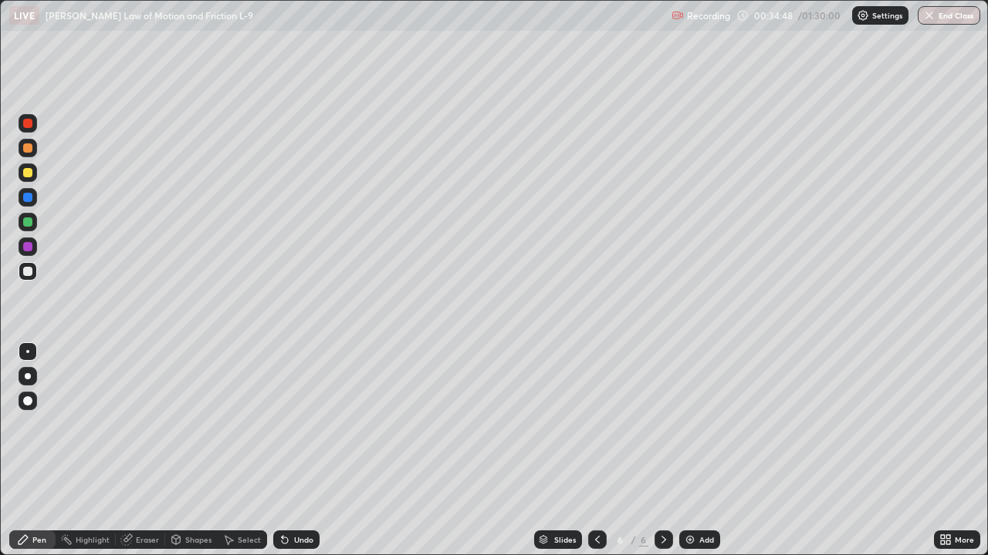
click at [28, 247] on div at bounding box center [27, 246] width 9 height 9
click at [29, 174] on div at bounding box center [27, 172] width 9 height 9
click at [203, 451] on div "Shapes" at bounding box center [198, 540] width 26 height 8
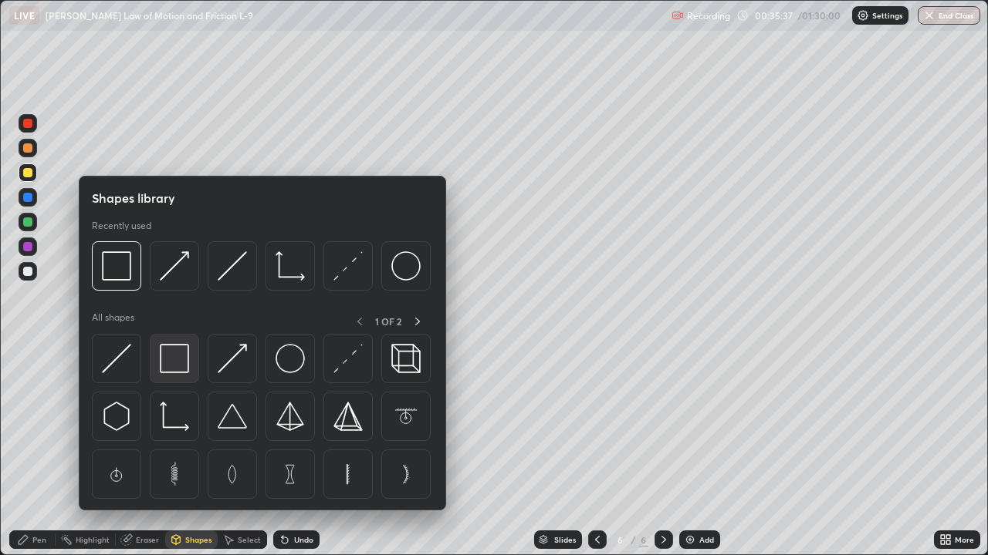
click at [182, 364] on img at bounding box center [174, 358] width 29 height 29
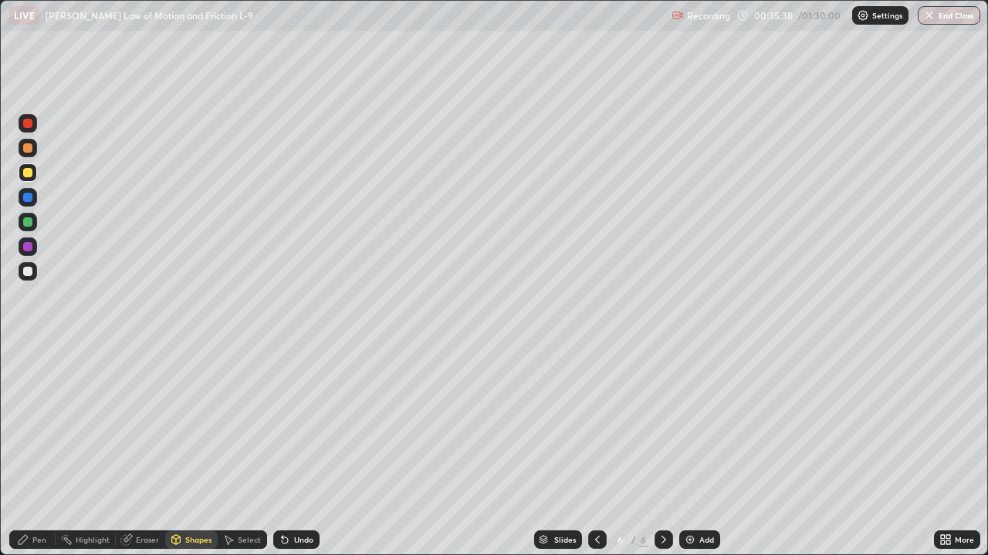
click at [26, 226] on div at bounding box center [27, 222] width 9 height 9
click at [25, 171] on div at bounding box center [27, 172] width 9 height 9
click at [32, 451] on div "Pen" at bounding box center [32, 540] width 46 height 19
click at [27, 275] on div at bounding box center [27, 271] width 9 height 9
click at [246, 451] on div "Select" at bounding box center [249, 540] width 23 height 8
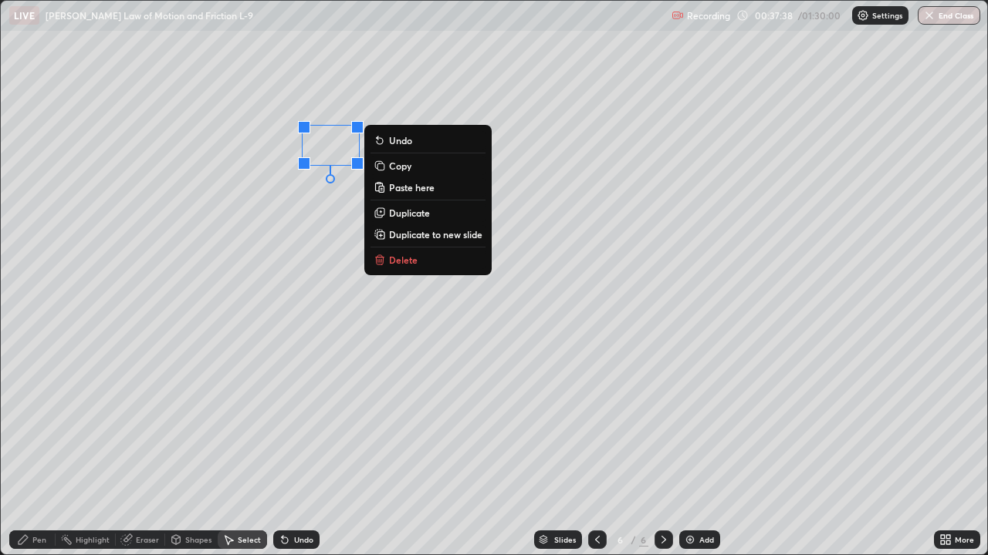
click at [413, 216] on p "Duplicate" at bounding box center [409, 213] width 41 height 12
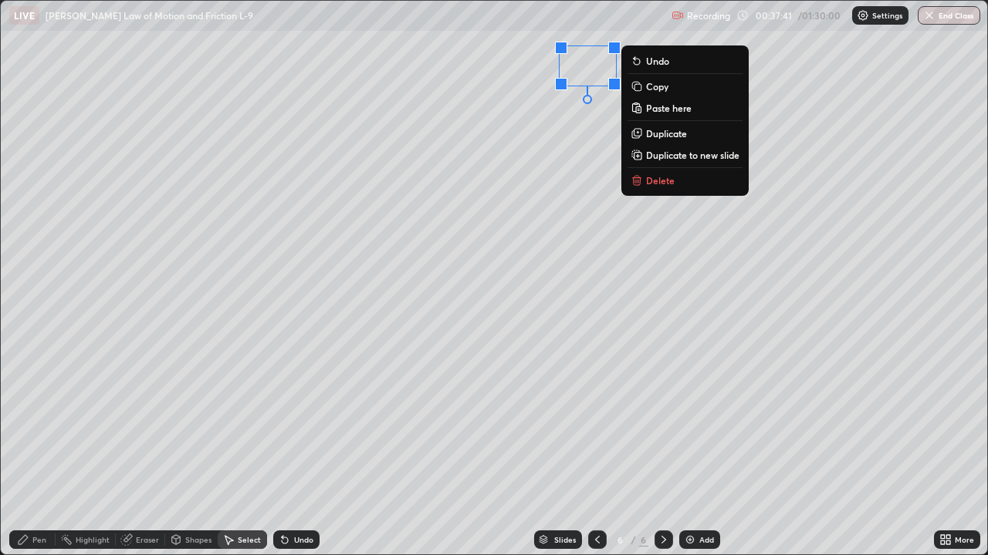
click at [570, 196] on div "0 ° Undo Copy Paste here Duplicate Duplicate to new slide Delete" at bounding box center [494, 278] width 986 height 554
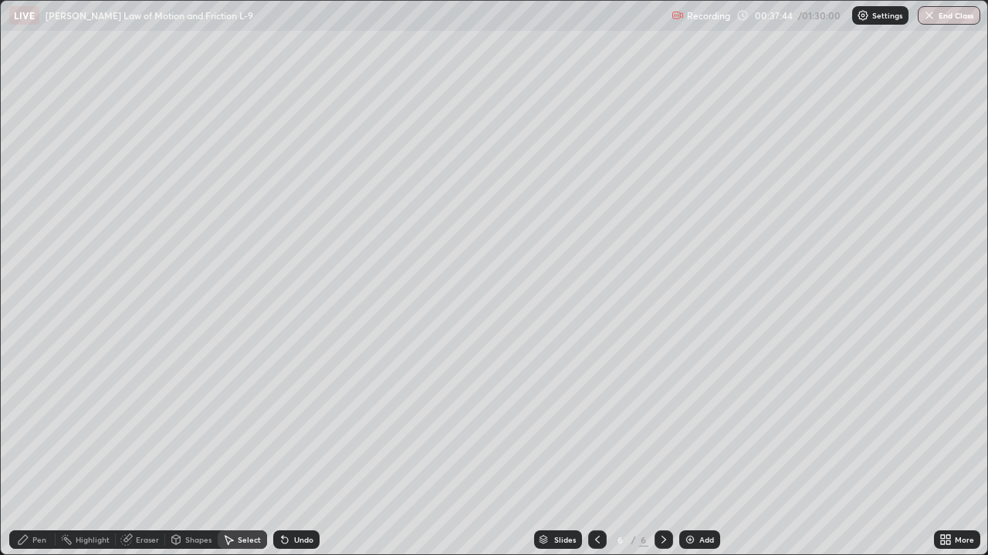
click at [36, 451] on div "Pen" at bounding box center [39, 540] width 14 height 8
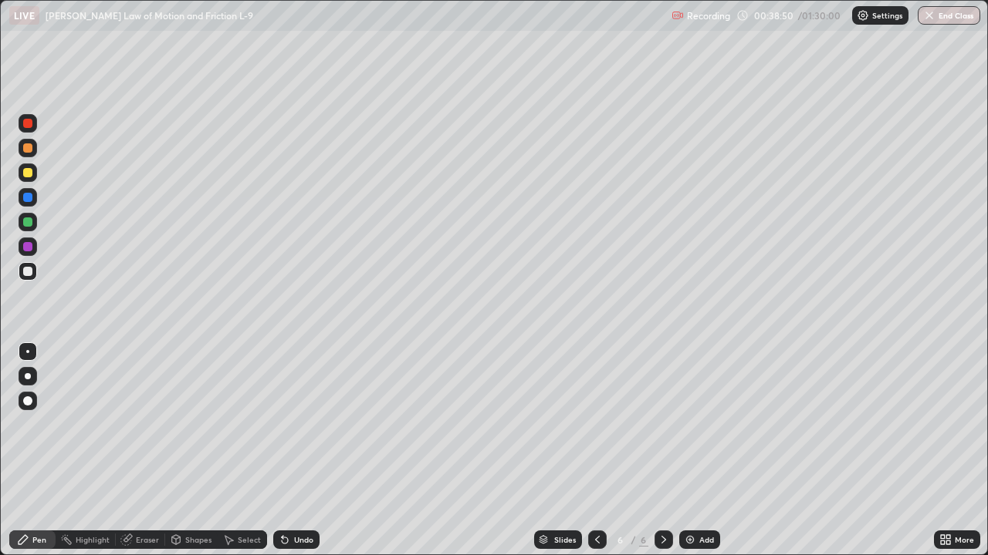
click at [309, 451] on div "Undo" at bounding box center [303, 540] width 19 height 8
click at [312, 451] on div "Undo" at bounding box center [296, 540] width 46 height 19
click at [314, 451] on div "Undo" at bounding box center [296, 540] width 46 height 19
click at [307, 451] on div "Undo" at bounding box center [303, 540] width 19 height 8
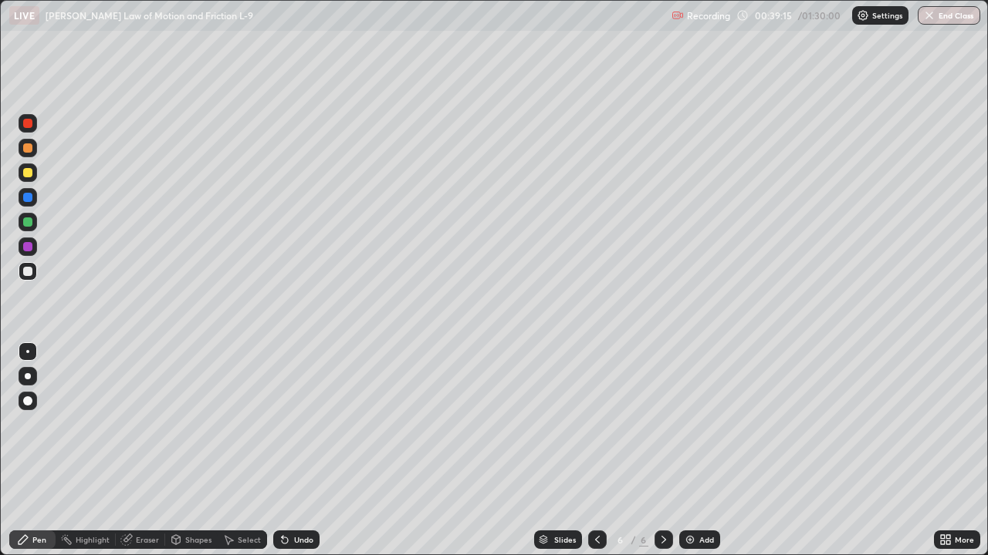
click at [252, 451] on div "Select" at bounding box center [242, 540] width 49 height 19
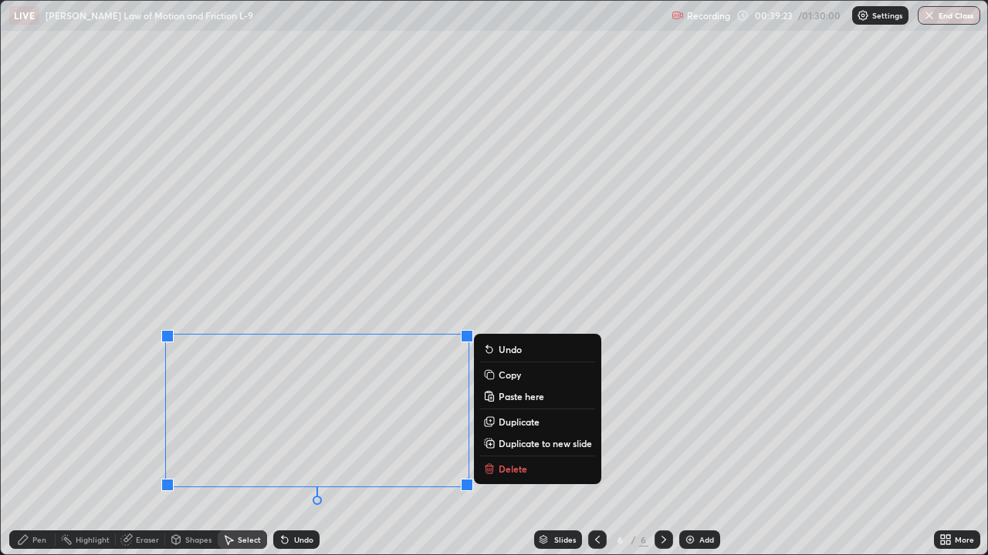
click at [513, 423] on p "Duplicate" at bounding box center [518, 422] width 41 height 12
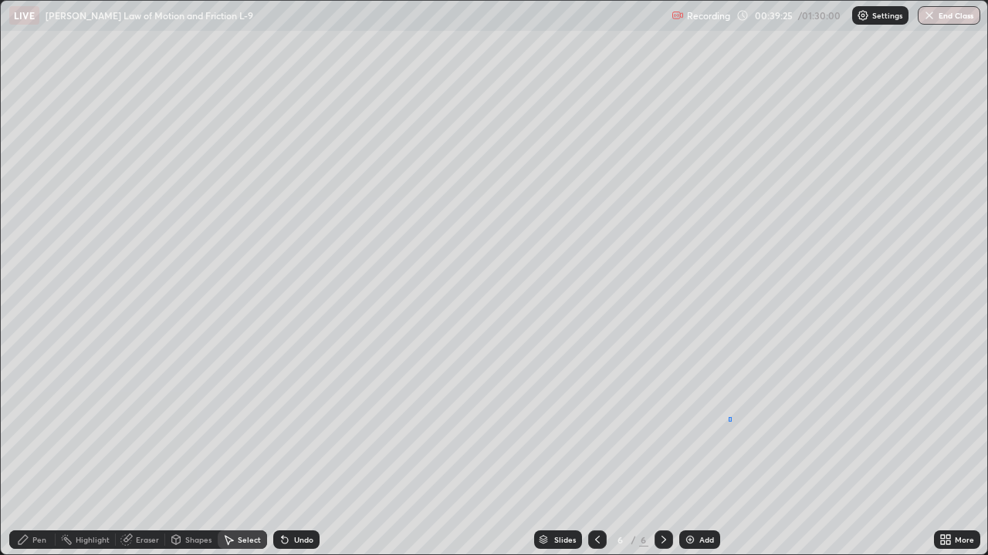
click at [728, 422] on div "0 ° Undo Copy Paste here Duplicate Duplicate to new slide Delete" at bounding box center [494, 278] width 986 height 554
click at [42, 451] on div "Pen" at bounding box center [39, 540] width 14 height 8
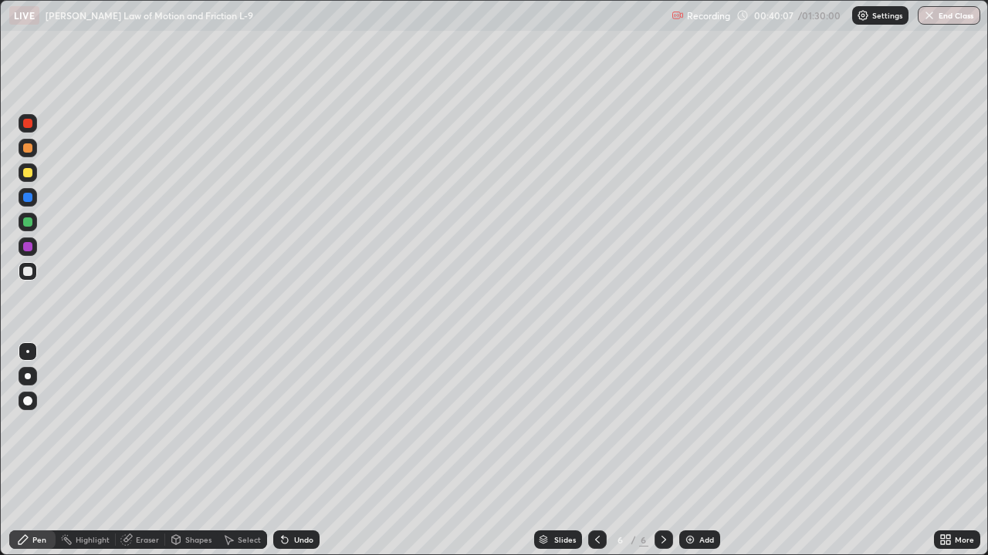
click at [711, 451] on div "Add" at bounding box center [706, 540] width 15 height 8
click at [29, 148] on div at bounding box center [27, 147] width 9 height 9
click at [593, 451] on div at bounding box center [597, 540] width 19 height 19
click at [251, 451] on div "Select" at bounding box center [249, 540] width 23 height 8
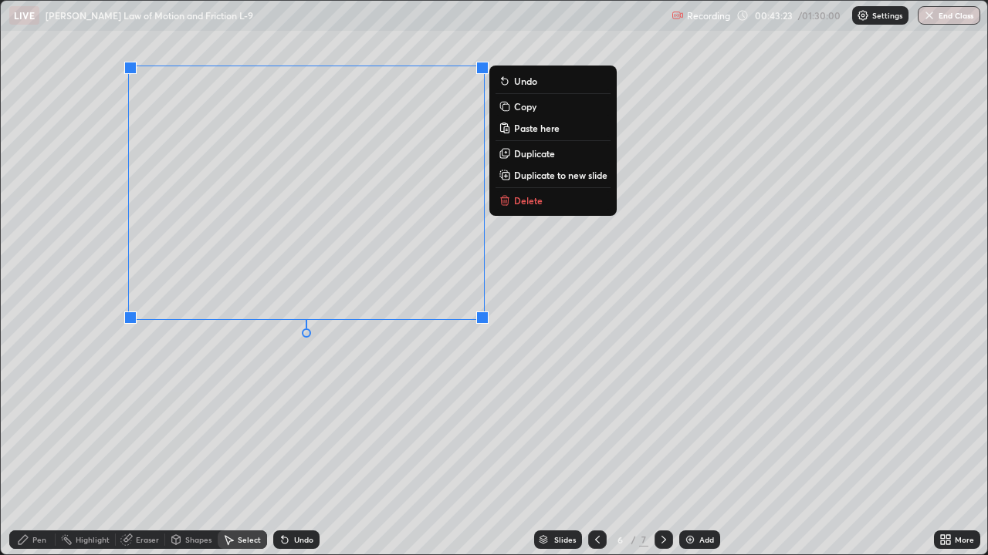
click at [561, 176] on p "Duplicate to new slide" at bounding box center [560, 175] width 93 height 12
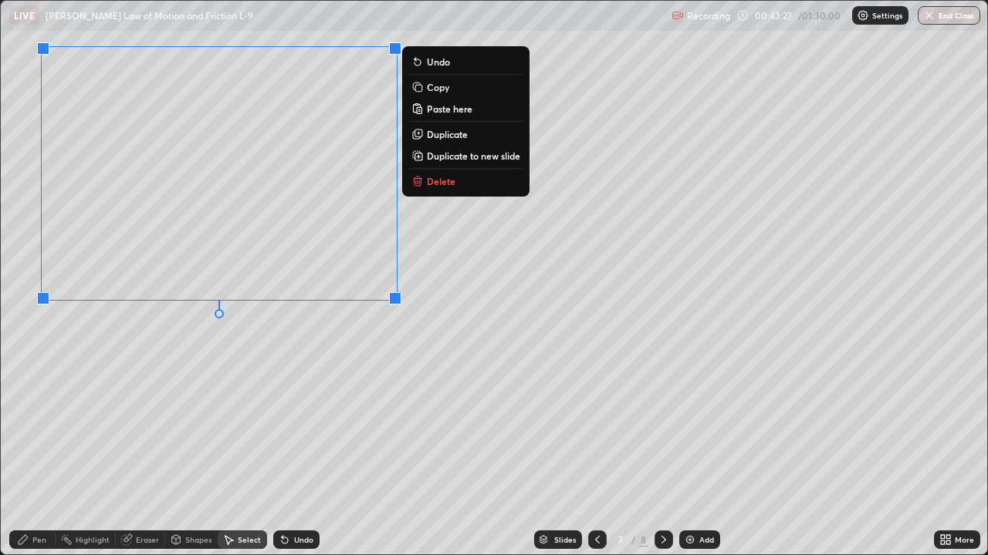
click at [177, 377] on div "0 ° Undo Copy Paste here Duplicate Duplicate to new slide Delete" at bounding box center [494, 278] width 986 height 554
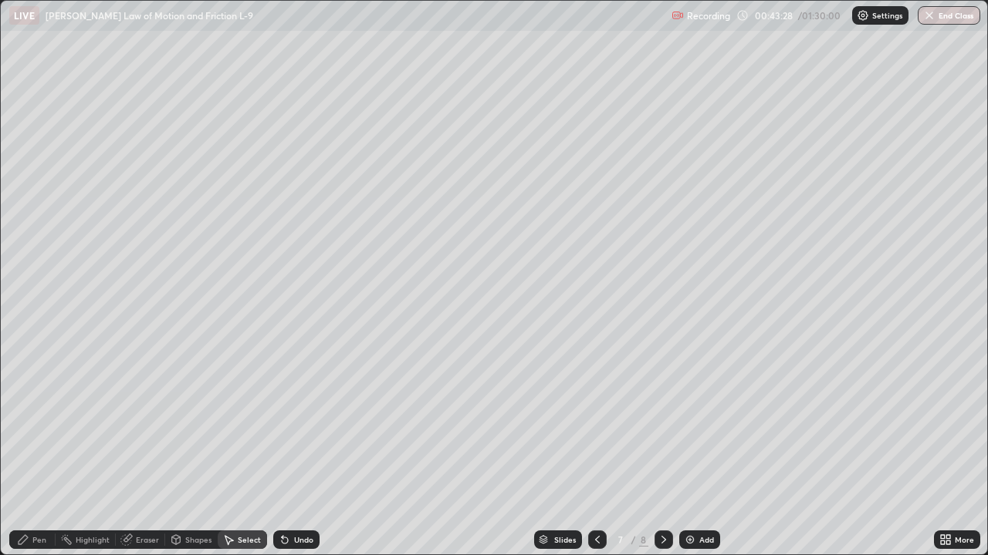
click at [40, 451] on div "Pen" at bounding box center [39, 540] width 14 height 8
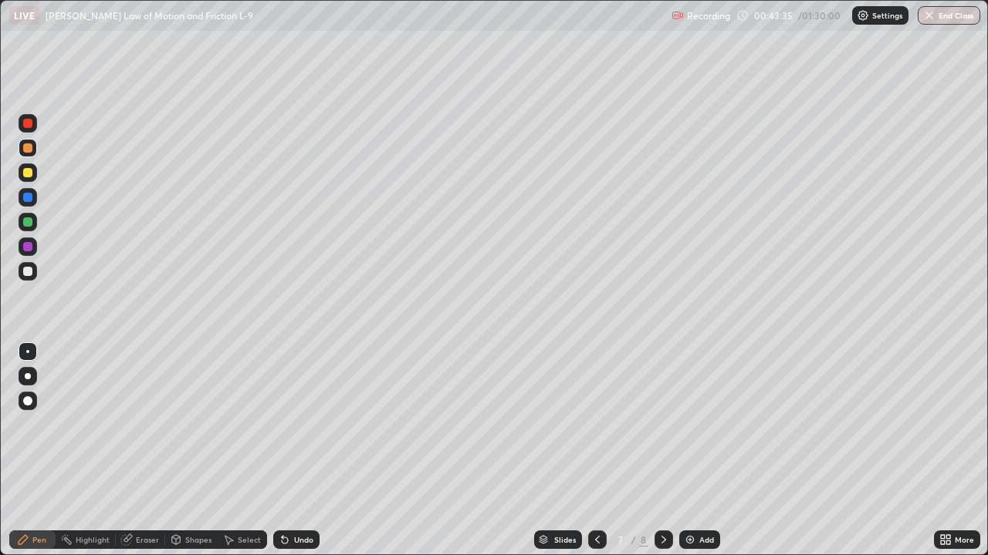
click at [298, 451] on div "Undo" at bounding box center [303, 540] width 19 height 8
click at [294, 451] on div "Undo" at bounding box center [303, 540] width 19 height 8
click at [303, 451] on div "Undo" at bounding box center [303, 540] width 19 height 8
click at [251, 451] on div "Select" at bounding box center [249, 540] width 23 height 8
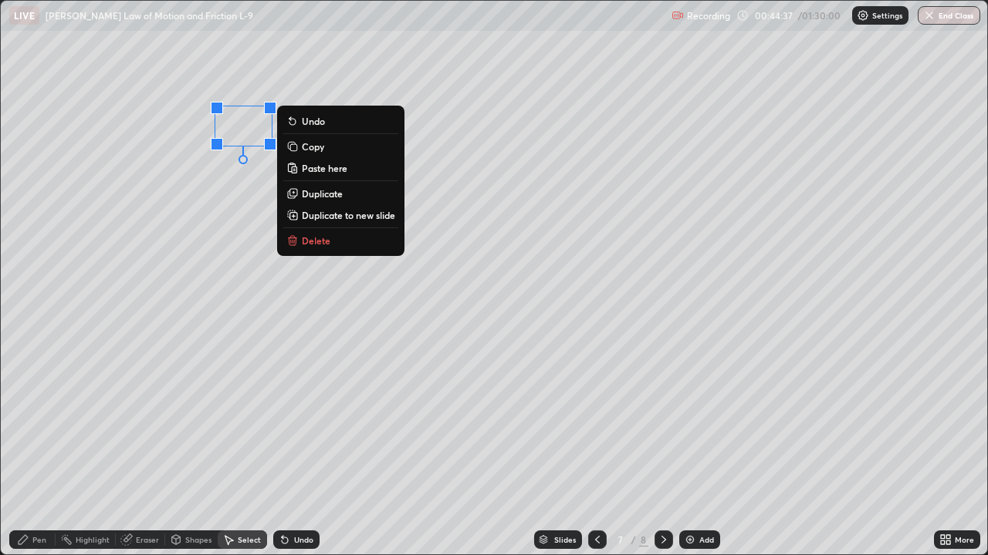
click at [322, 196] on p "Duplicate" at bounding box center [322, 193] width 41 height 12
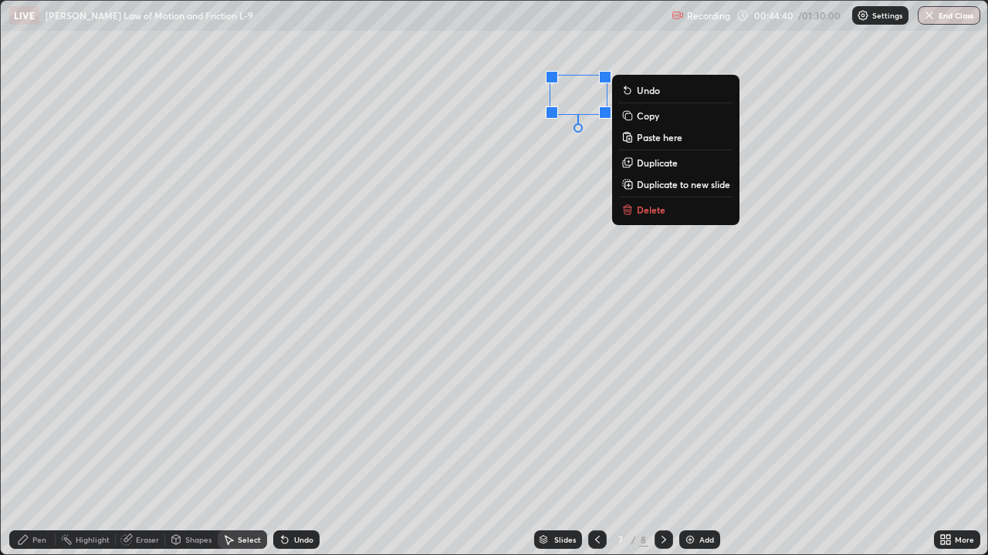
click at [523, 198] on div "0 ° Undo Copy Paste here Duplicate Duplicate to new slide Delete" at bounding box center [494, 278] width 986 height 554
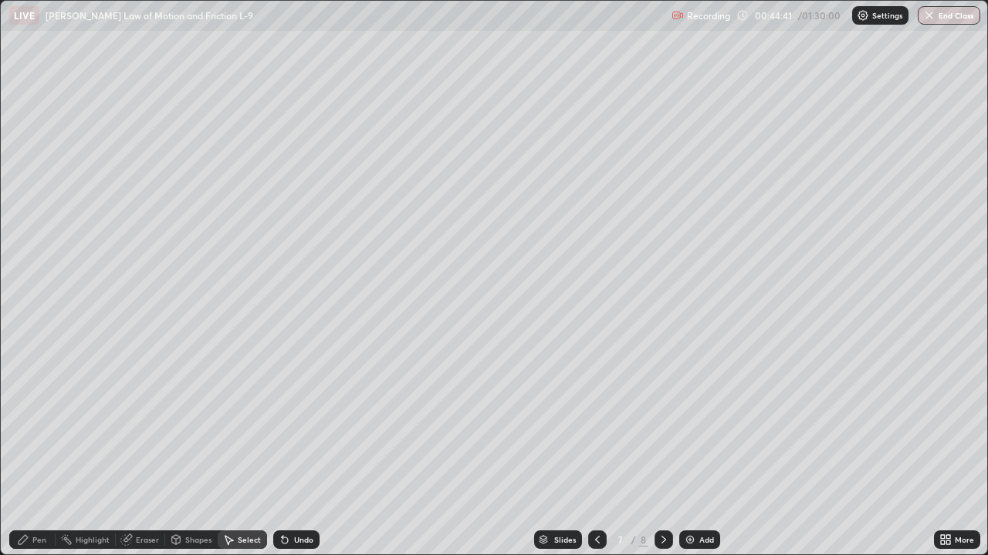
click at [32, 451] on div "Pen" at bounding box center [32, 540] width 46 height 19
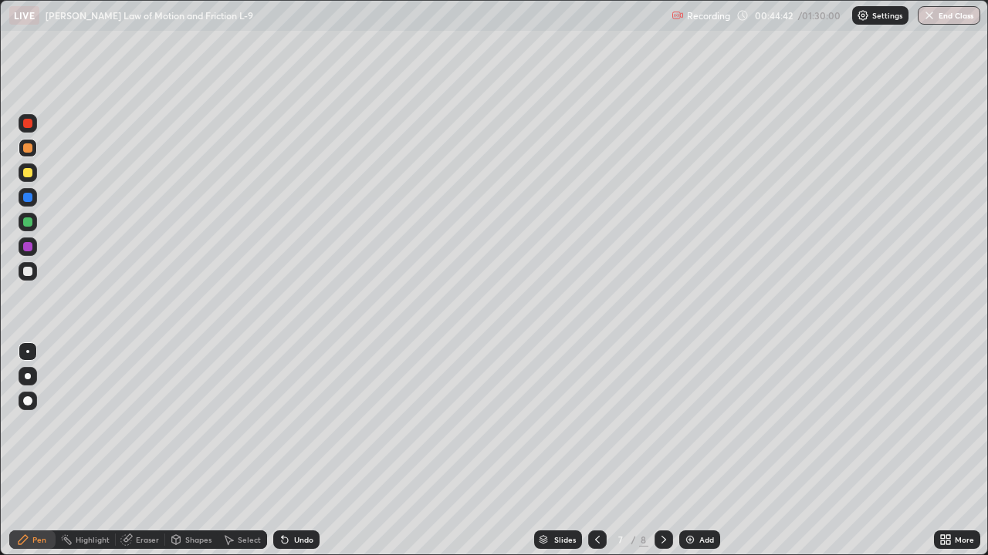
click at [28, 278] on div at bounding box center [28, 271] width 19 height 19
click at [203, 451] on div "Shapes" at bounding box center [198, 540] width 26 height 8
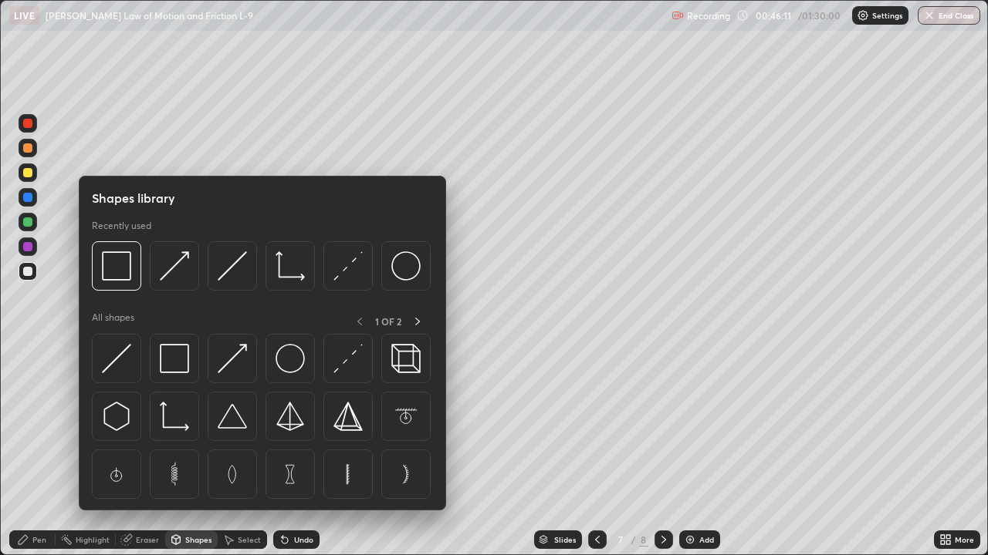
click at [243, 451] on div "Select" at bounding box center [249, 540] width 23 height 8
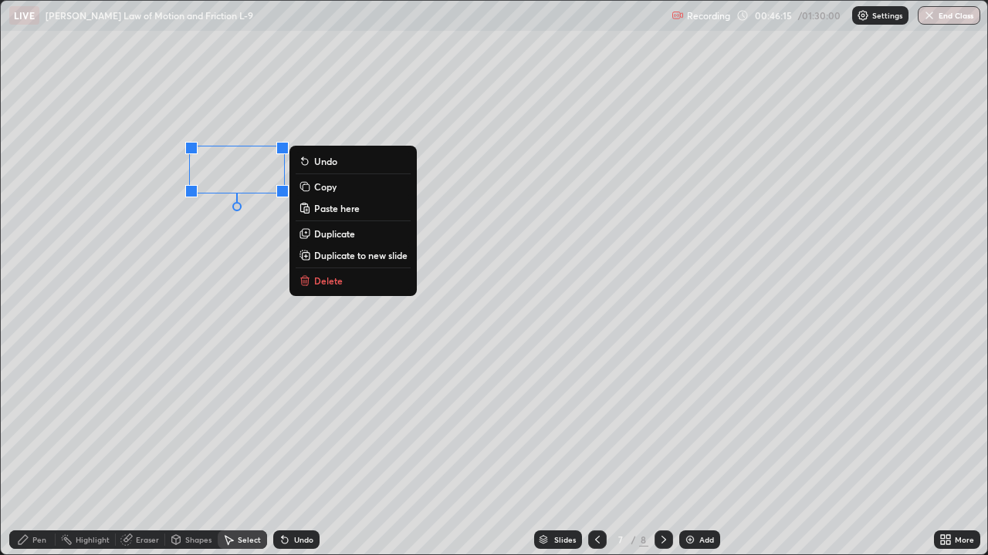
click at [262, 225] on div "0 ° Undo Copy Paste here Duplicate Duplicate to new slide Delete" at bounding box center [494, 278] width 986 height 554
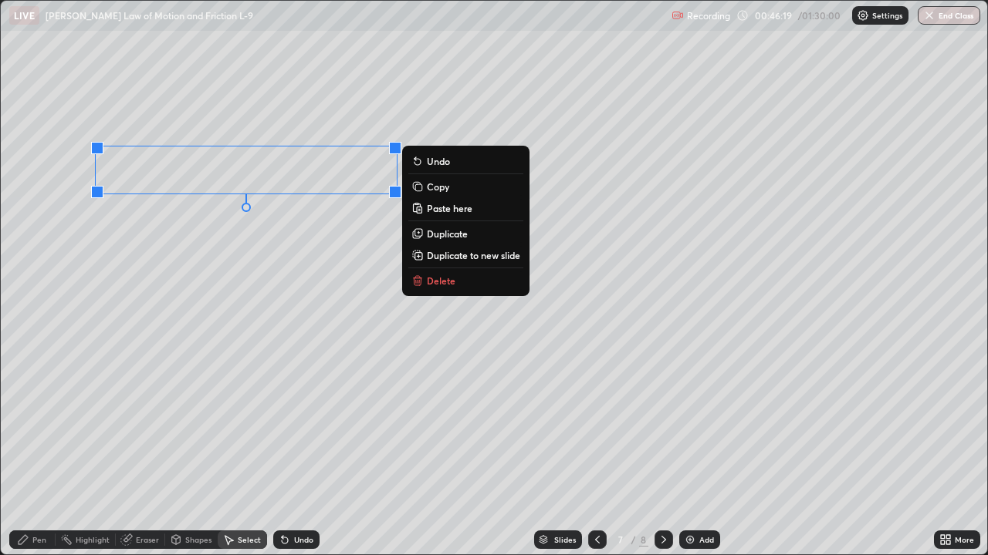
click at [450, 235] on p "Duplicate" at bounding box center [447, 234] width 41 height 12
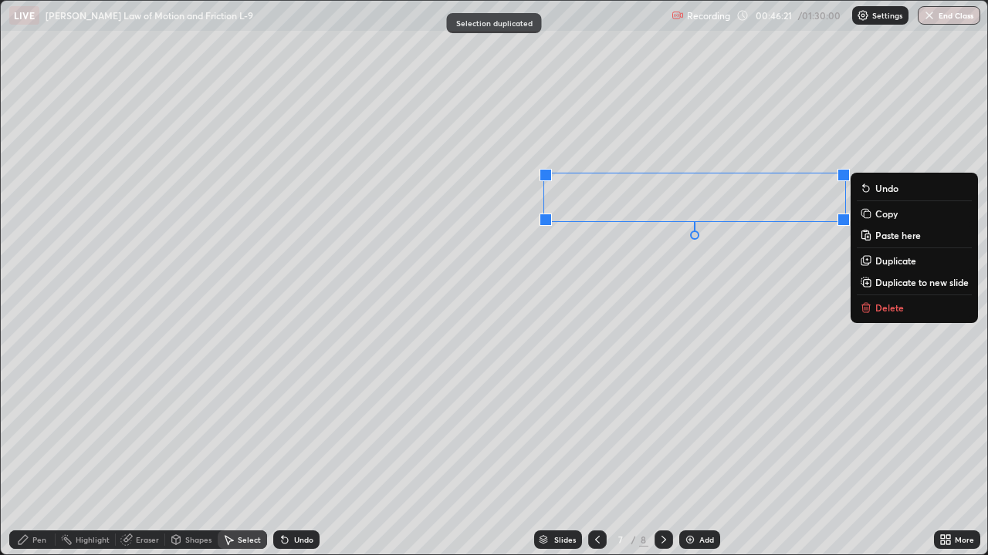
click at [685, 300] on div "0 ° Undo Copy Paste here Duplicate Duplicate to new slide Delete" at bounding box center [494, 278] width 986 height 554
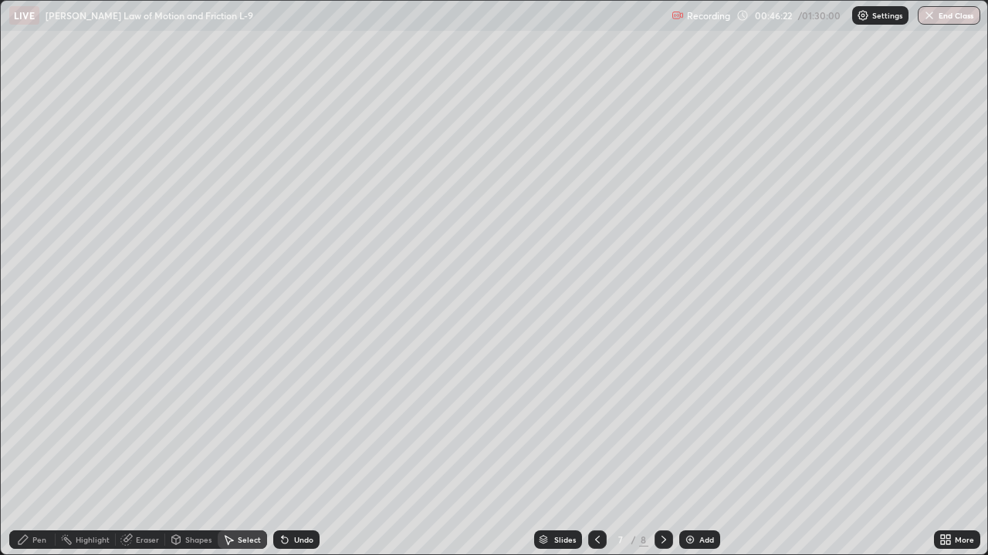
click at [36, 451] on div "Pen" at bounding box center [39, 540] width 14 height 8
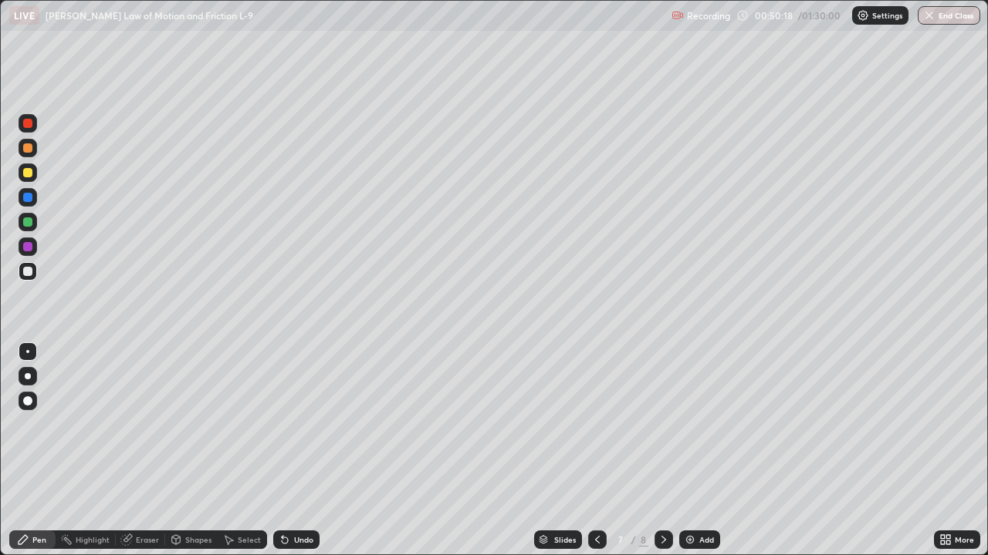
click at [248, 451] on div "Select" at bounding box center [249, 540] width 23 height 8
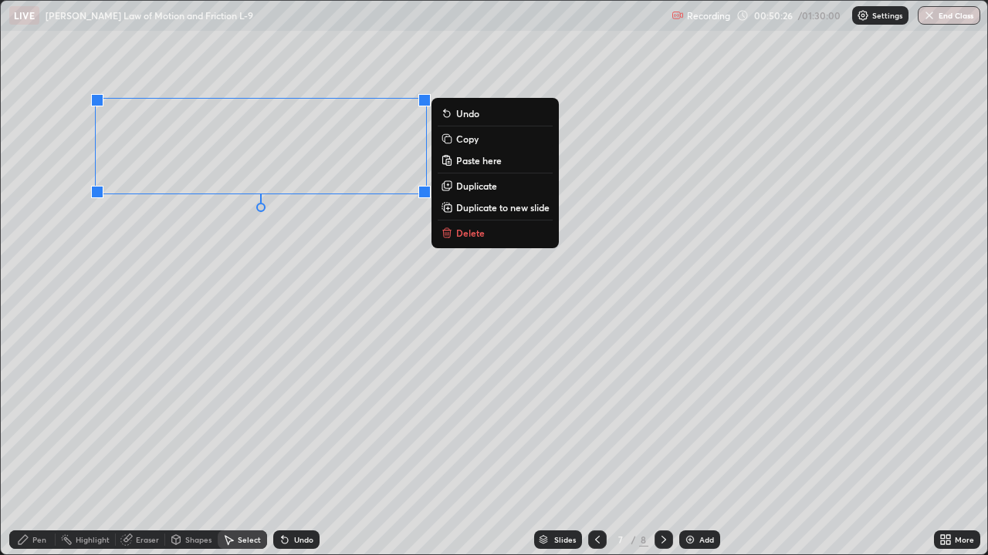
click at [479, 212] on p "Duplicate to new slide" at bounding box center [502, 207] width 93 height 12
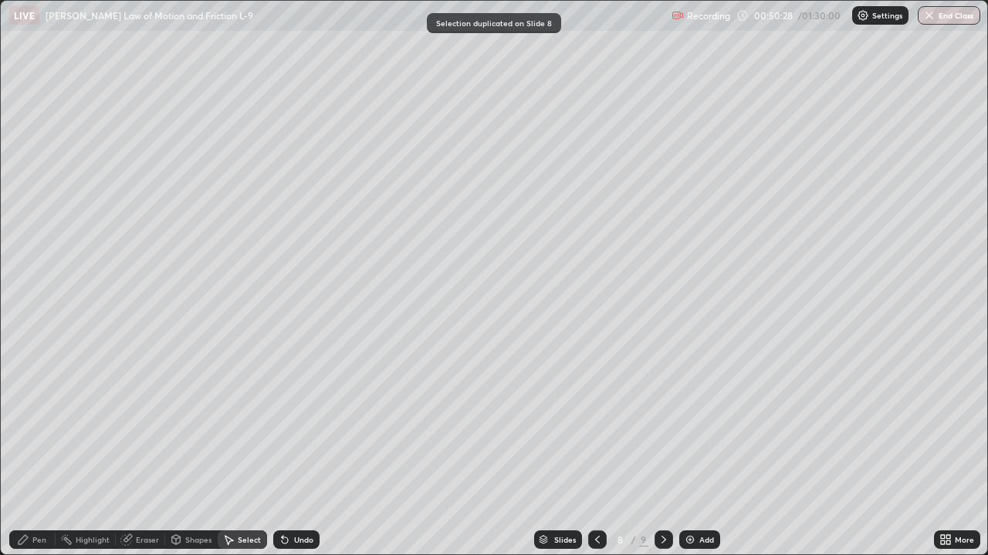
click at [30, 451] on div "Pen" at bounding box center [32, 540] width 46 height 19
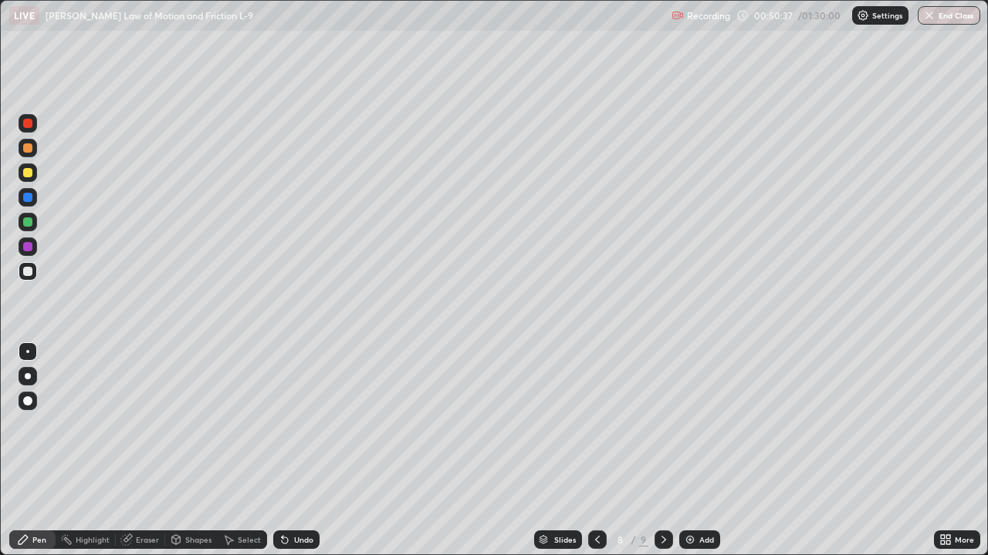
click at [28, 147] on div at bounding box center [27, 147] width 9 height 9
click at [27, 123] on div at bounding box center [27, 123] width 9 height 9
click at [201, 451] on div "Shapes" at bounding box center [198, 540] width 26 height 8
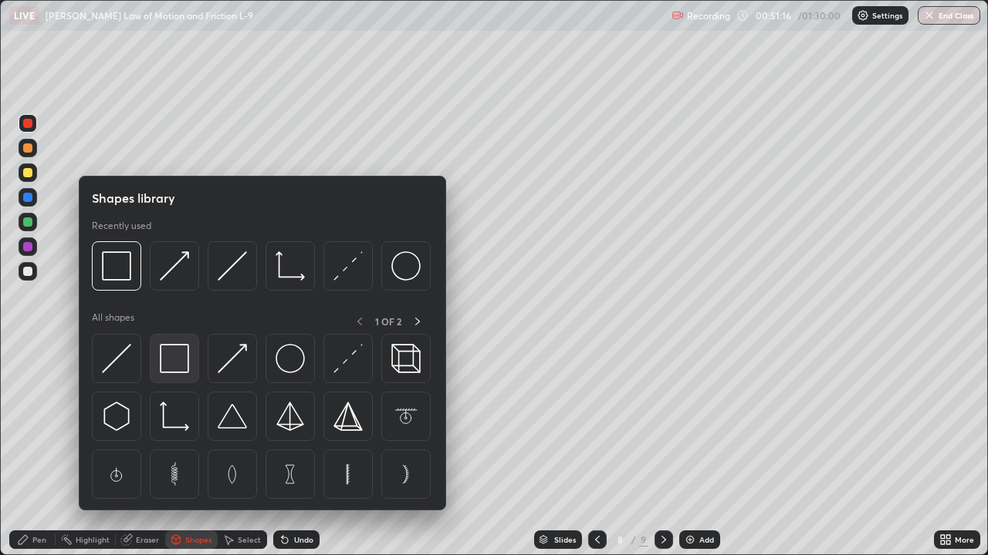
click at [180, 364] on img at bounding box center [174, 358] width 29 height 29
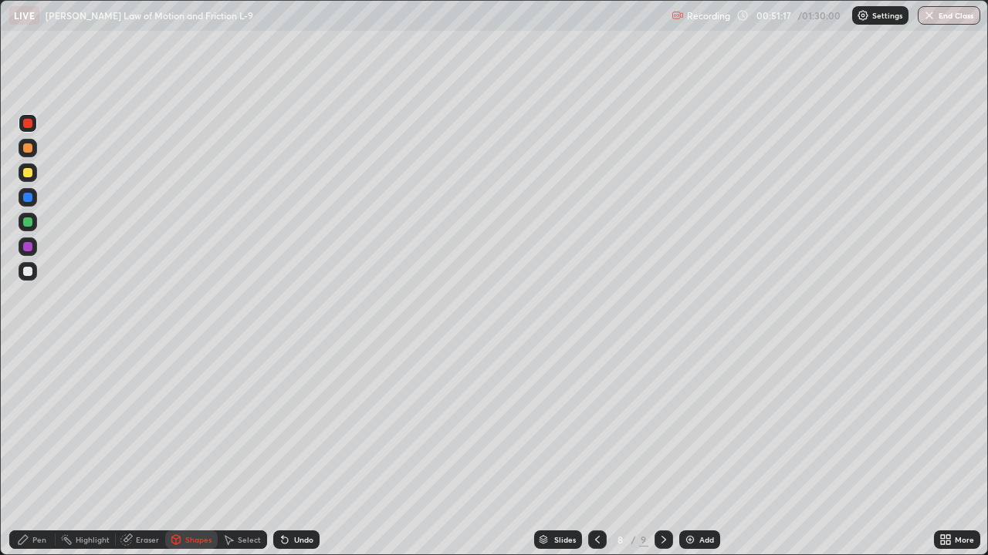
click at [29, 225] on div at bounding box center [27, 222] width 9 height 9
click at [29, 274] on div at bounding box center [27, 271] width 9 height 9
click at [32, 451] on div "Pen" at bounding box center [32, 540] width 46 height 19
click at [28, 249] on div at bounding box center [27, 246] width 9 height 9
click at [251, 451] on div "Select" at bounding box center [249, 540] width 23 height 8
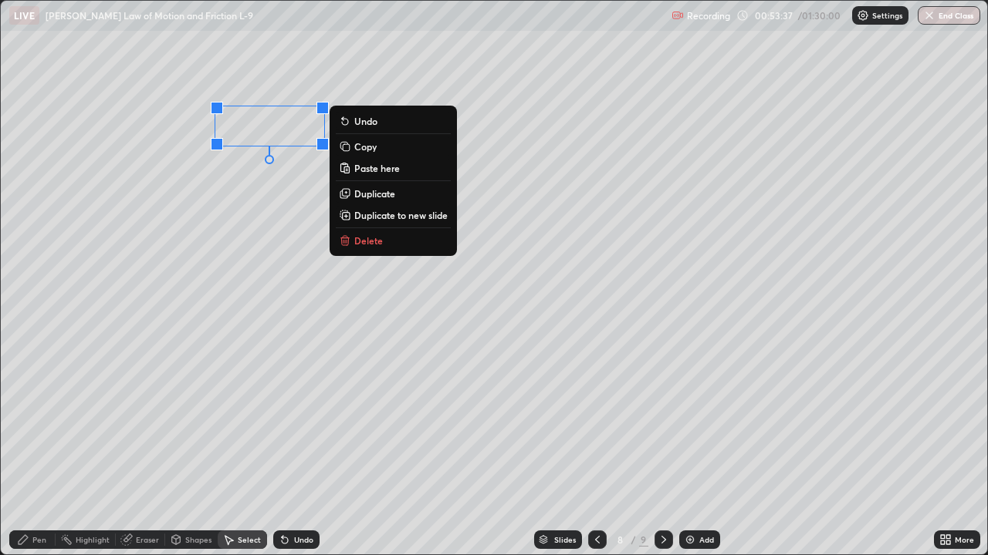
click at [379, 196] on p "Duplicate" at bounding box center [374, 193] width 41 height 12
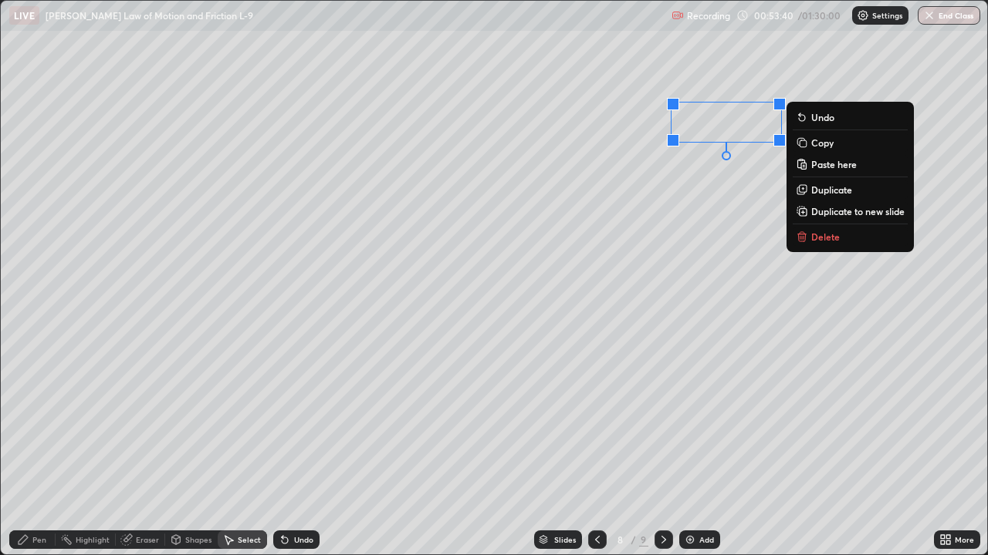
click at [690, 243] on div "0 ° Undo Copy Paste here Duplicate Duplicate to new slide Delete" at bounding box center [494, 278] width 986 height 554
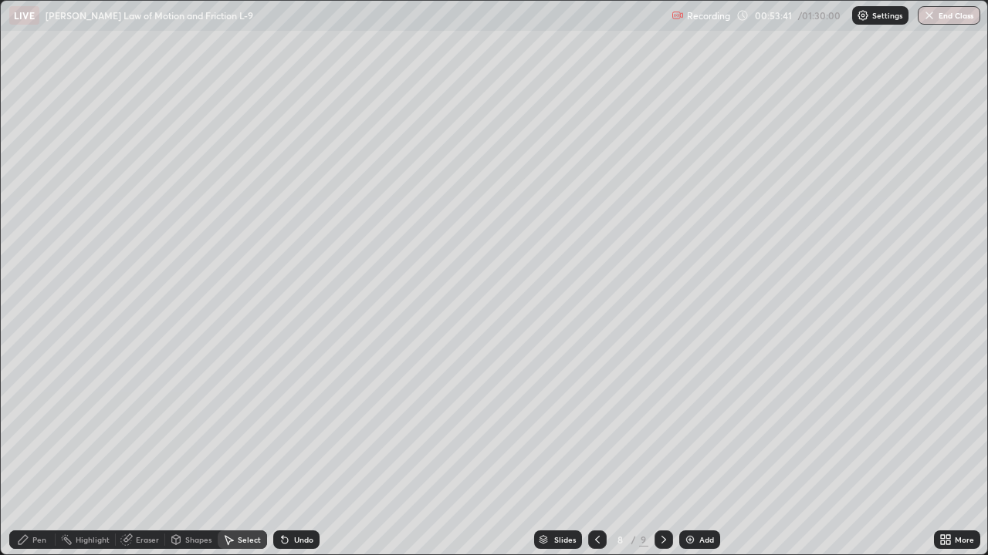
click at [38, 451] on div "Pen" at bounding box center [39, 540] width 14 height 8
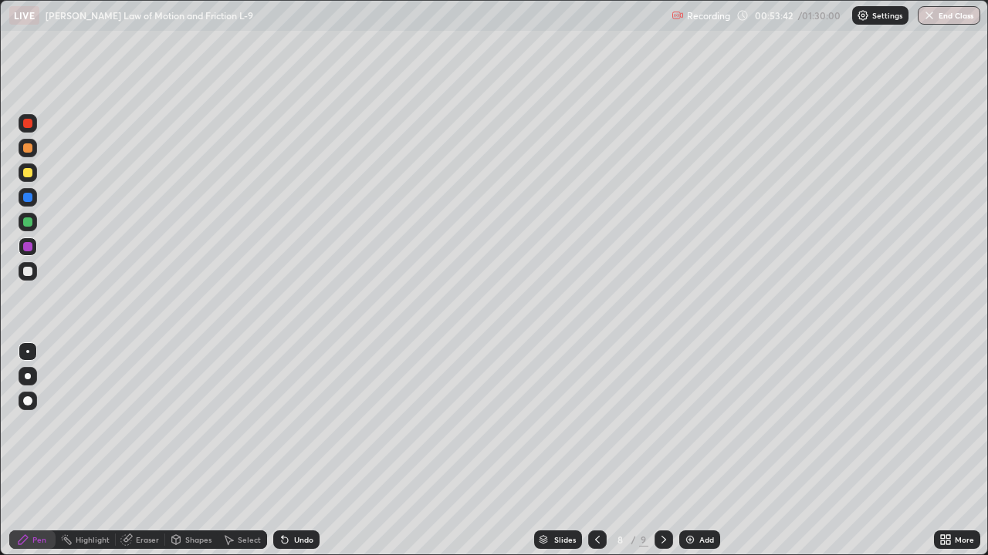
click at [25, 273] on div at bounding box center [27, 271] width 9 height 9
click at [701, 451] on div "Add" at bounding box center [706, 540] width 15 height 8
click at [193, 451] on div "Shapes" at bounding box center [198, 540] width 26 height 8
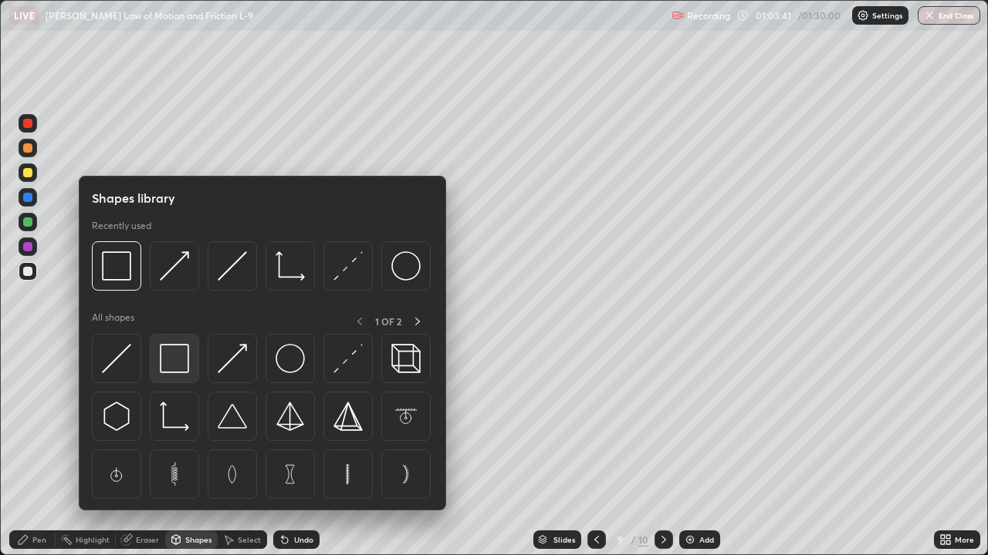
click at [178, 366] on img at bounding box center [174, 358] width 29 height 29
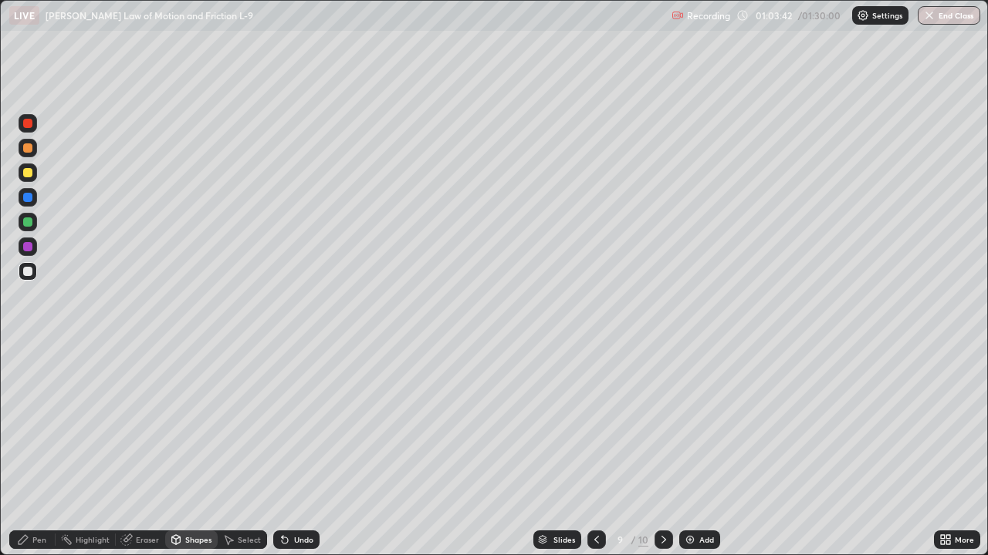
click at [30, 223] on div at bounding box center [27, 222] width 9 height 9
click at [29, 268] on div at bounding box center [27, 271] width 9 height 9
click at [38, 451] on div "Pen" at bounding box center [39, 540] width 14 height 8
click at [30, 243] on div at bounding box center [27, 246] width 9 height 9
click at [303, 451] on div "Undo" at bounding box center [296, 540] width 46 height 19
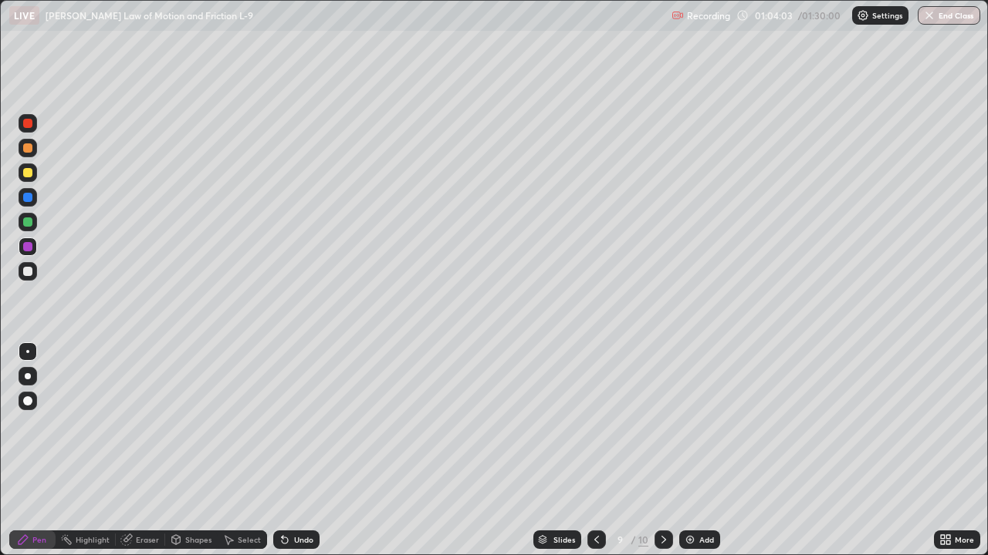
click at [302, 451] on div "Undo" at bounding box center [303, 540] width 19 height 8
click at [300, 451] on div "Undo" at bounding box center [296, 540] width 46 height 19
click at [299, 451] on div "Undo" at bounding box center [296, 540] width 46 height 19
click at [299, 451] on div "Undo" at bounding box center [303, 540] width 19 height 8
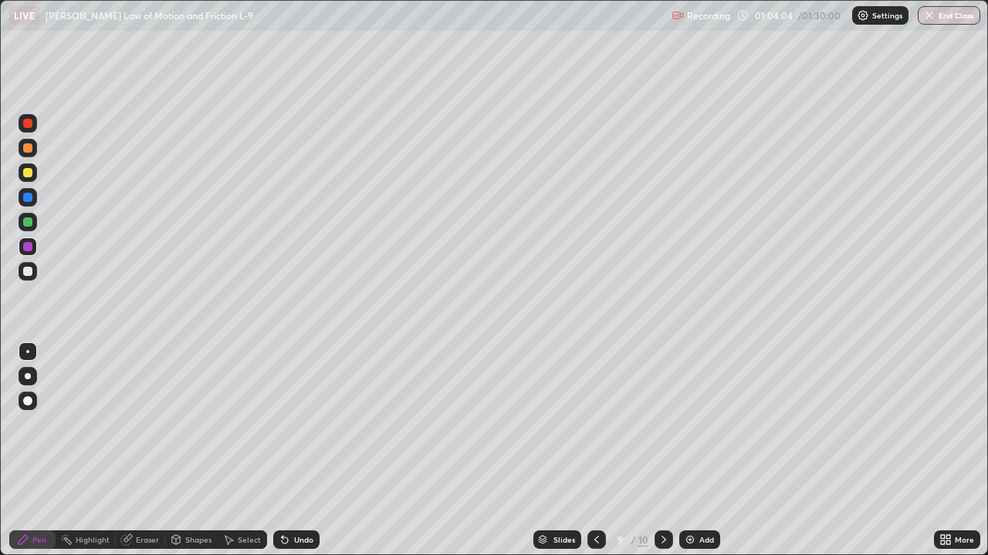
click at [299, 451] on div "Undo" at bounding box center [303, 540] width 19 height 8
click at [26, 274] on div at bounding box center [27, 271] width 9 height 9
click at [247, 451] on div "Select" at bounding box center [249, 540] width 23 height 8
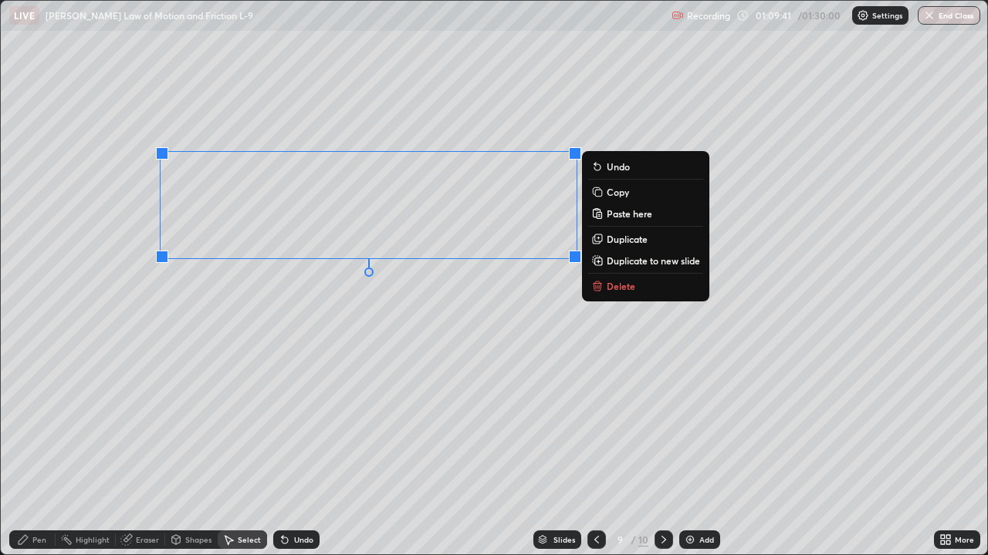
click at [636, 262] on p "Duplicate to new slide" at bounding box center [652, 261] width 93 height 12
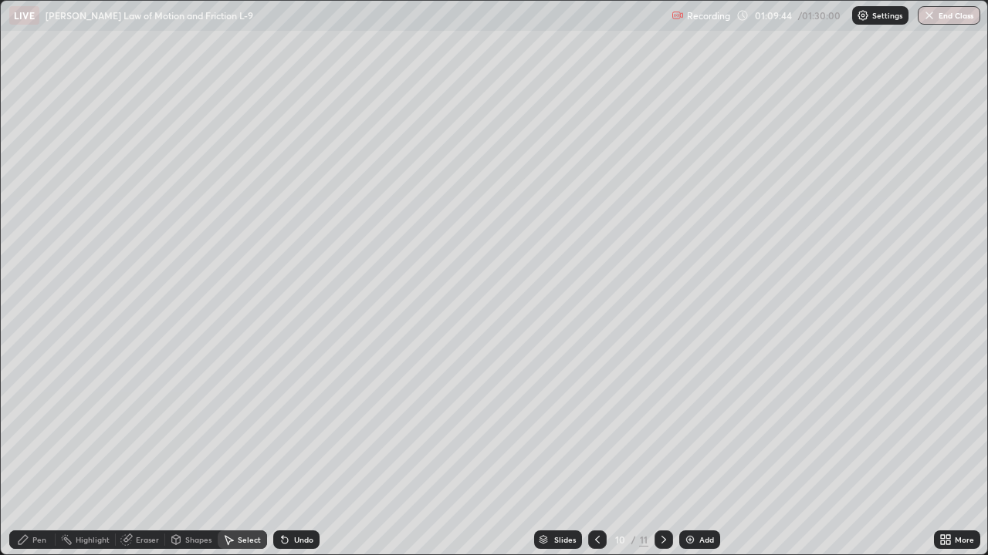
click at [150, 451] on div "Eraser" at bounding box center [147, 540] width 23 height 8
click at [45, 451] on div "Pen" at bounding box center [39, 540] width 14 height 8
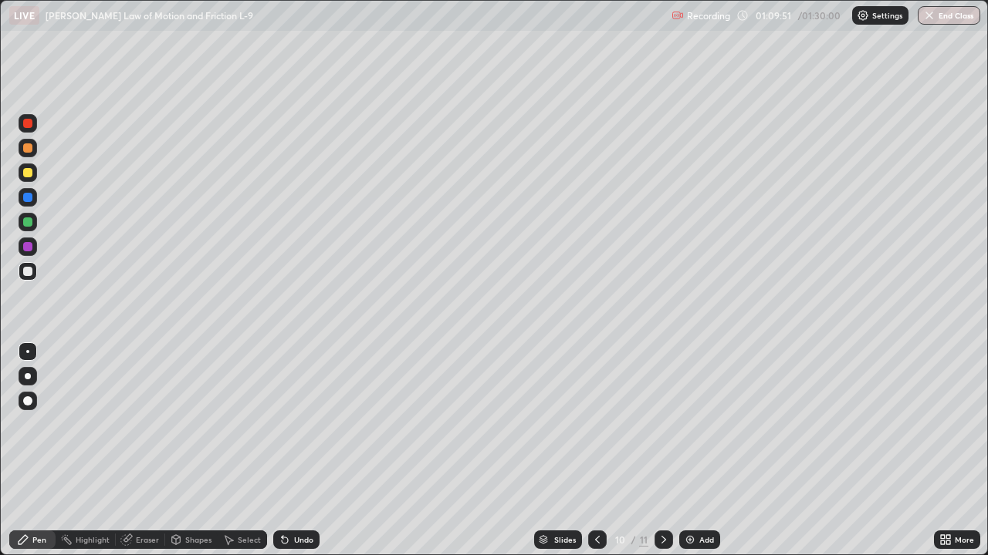
click at [28, 174] on div at bounding box center [27, 172] width 9 height 9
click at [246, 451] on div "Select" at bounding box center [249, 540] width 23 height 8
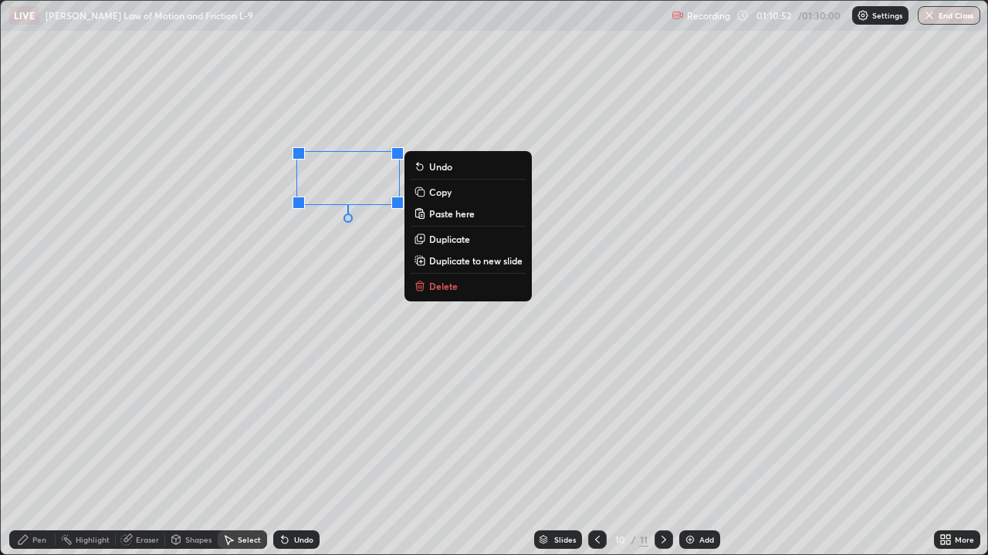
click at [218, 207] on div "0 ° Undo Copy Paste here Duplicate Duplicate to new slide Delete" at bounding box center [494, 278] width 986 height 554
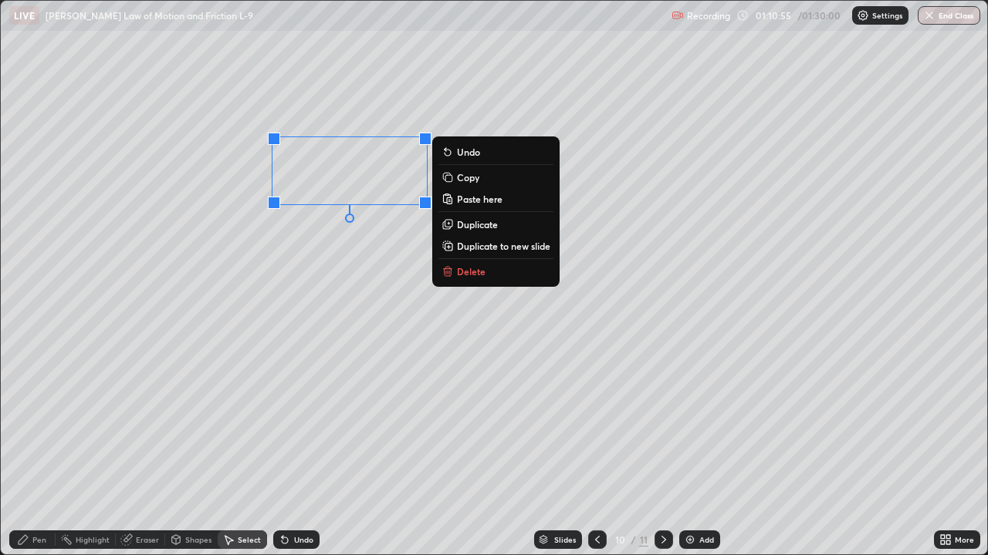
click at [480, 227] on p "Duplicate" at bounding box center [477, 224] width 41 height 12
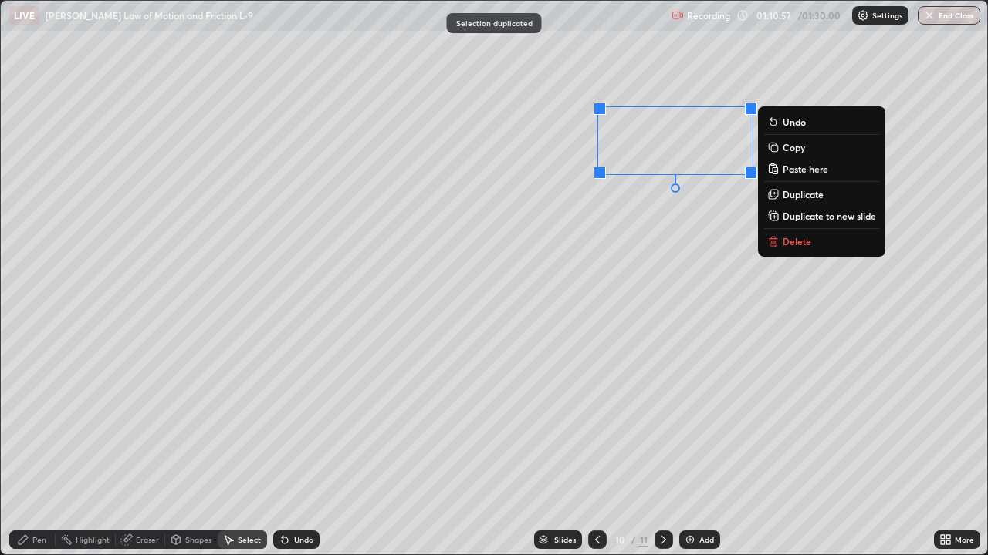
click at [649, 265] on div "0 ° Undo Copy Paste here Duplicate Duplicate to new slide Delete" at bounding box center [494, 278] width 986 height 554
click at [47, 451] on div "Pen" at bounding box center [32, 540] width 46 height 19
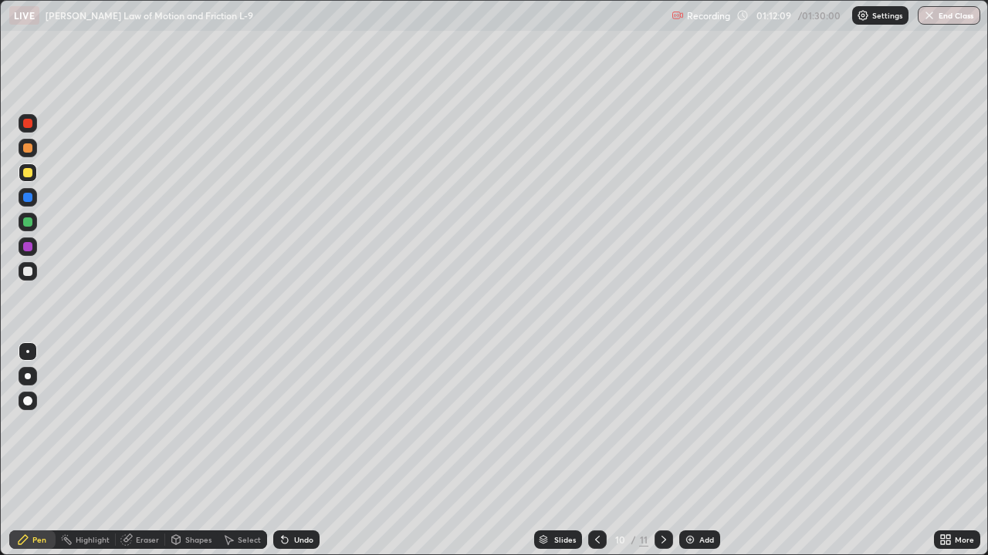
click at [703, 451] on div "Add" at bounding box center [706, 540] width 15 height 8
click at [35, 226] on div at bounding box center [28, 222] width 19 height 19
click at [194, 451] on div "Shapes" at bounding box center [198, 540] width 26 height 8
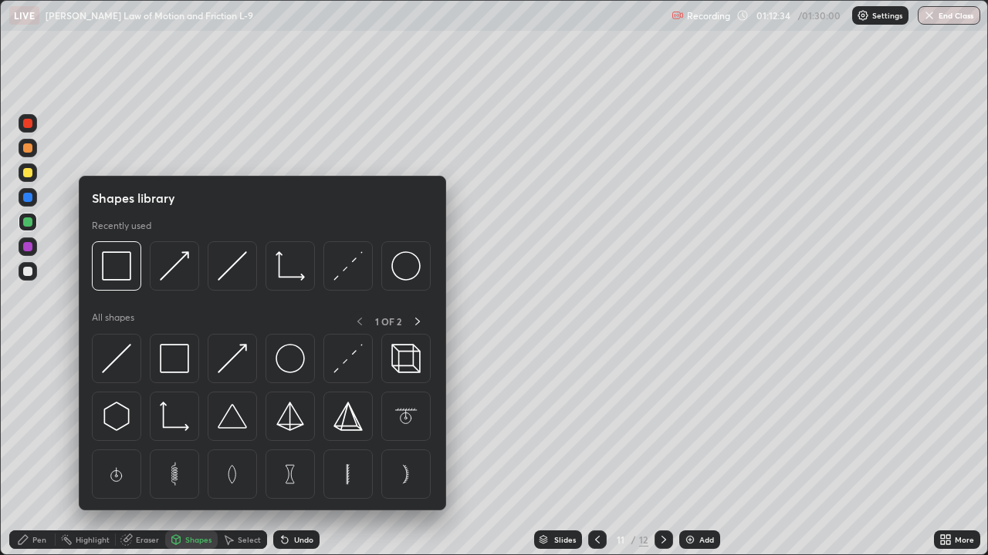
click at [41, 451] on div "Pen" at bounding box center [39, 540] width 14 height 8
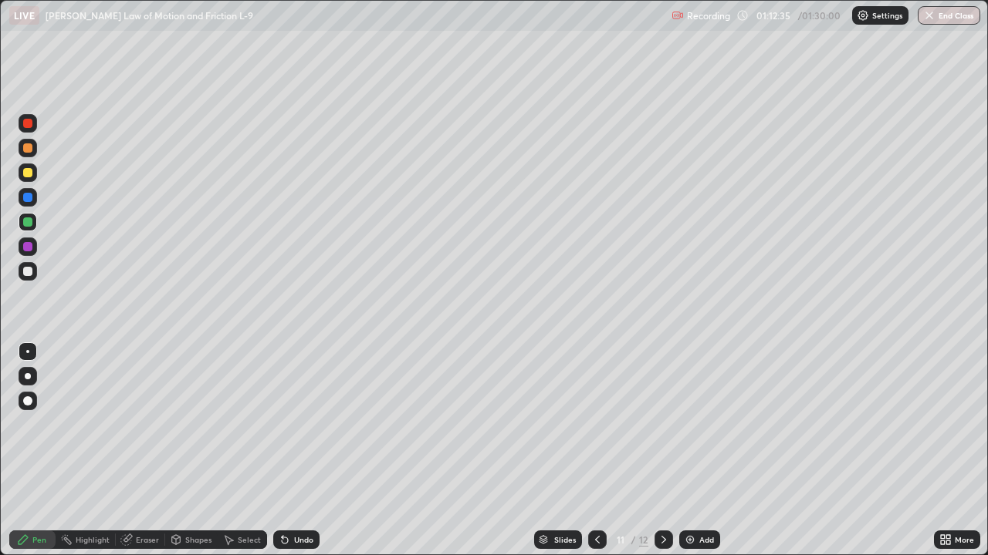
click at [27, 274] on div at bounding box center [27, 271] width 9 height 9
click at [30, 247] on div at bounding box center [27, 246] width 9 height 9
click at [29, 222] on div at bounding box center [27, 222] width 9 height 9
click at [30, 171] on div at bounding box center [27, 172] width 9 height 9
click at [663, 451] on icon at bounding box center [663, 540] width 5 height 8
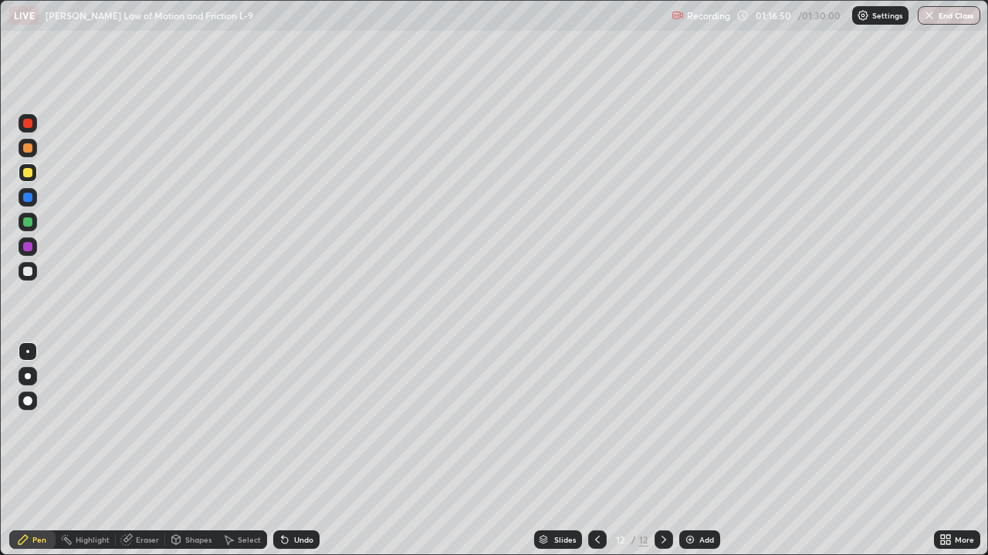
click at [258, 451] on div "Select" at bounding box center [249, 540] width 23 height 8
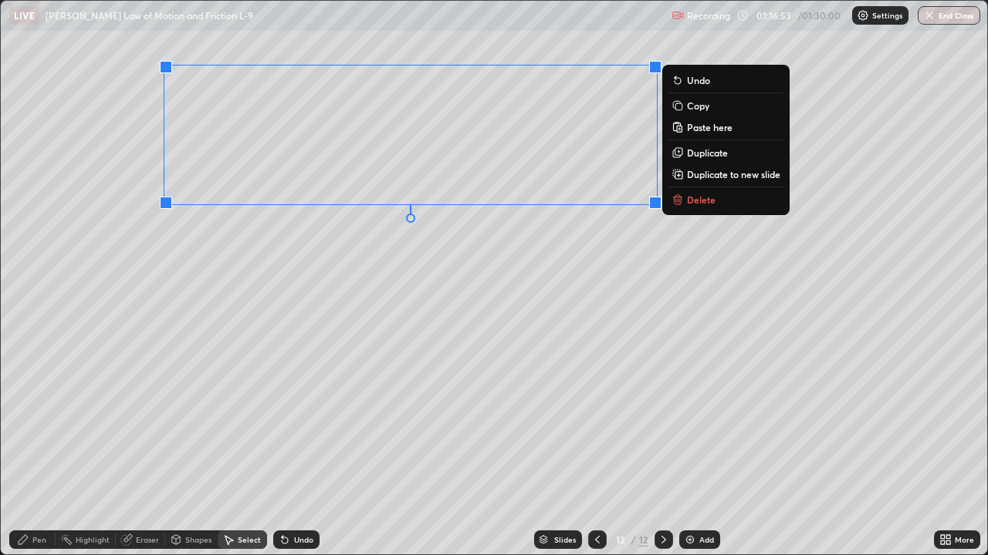
click at [696, 204] on p "Delete" at bounding box center [701, 200] width 29 height 12
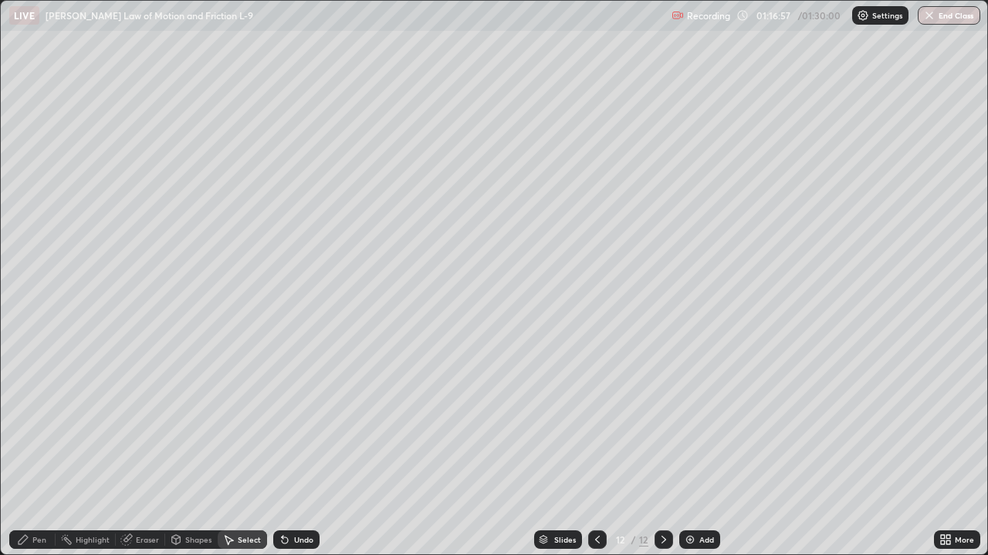
click at [595, 451] on icon at bounding box center [597, 540] width 12 height 12
click at [712, 451] on div "Add" at bounding box center [706, 540] width 15 height 8
click at [39, 451] on div "Pen" at bounding box center [32, 540] width 46 height 19
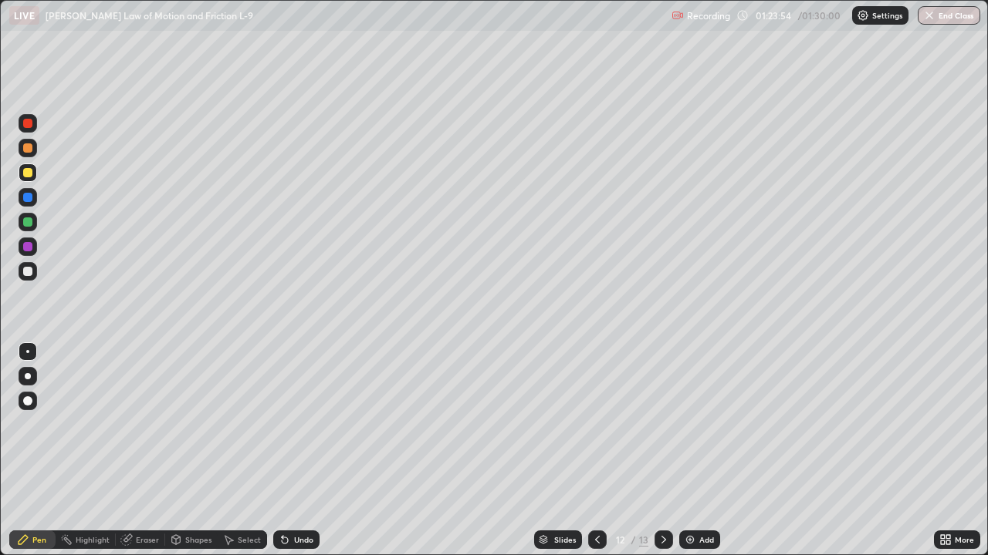
click at [28, 273] on div at bounding box center [27, 271] width 9 height 9
click at [32, 225] on div at bounding box center [28, 222] width 19 height 19
click at [30, 200] on div at bounding box center [27, 197] width 9 height 9
click at [30, 148] on div at bounding box center [27, 147] width 9 height 9
click at [29, 175] on div at bounding box center [27, 172] width 9 height 9
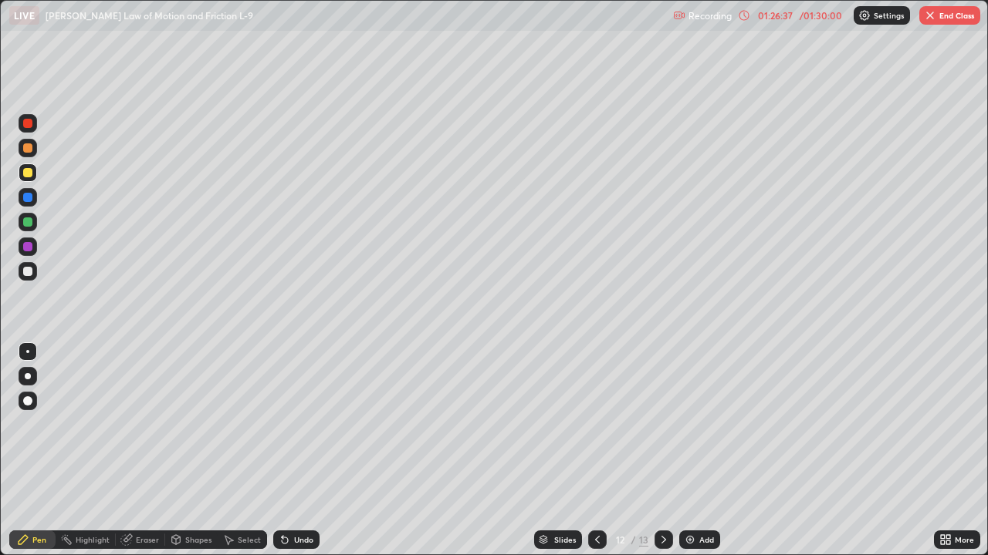
click at [301, 451] on div "Undo" at bounding box center [303, 540] width 19 height 8
click at [294, 451] on div "Undo" at bounding box center [303, 540] width 19 height 8
click at [952, 21] on button "End Class" at bounding box center [949, 15] width 61 height 19
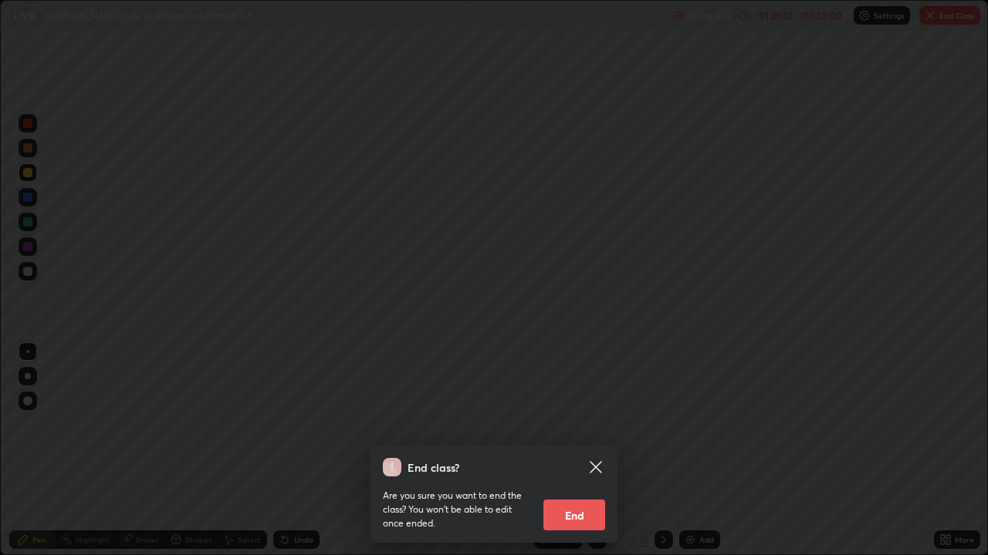
click at [577, 451] on button "End" at bounding box center [574, 515] width 62 height 31
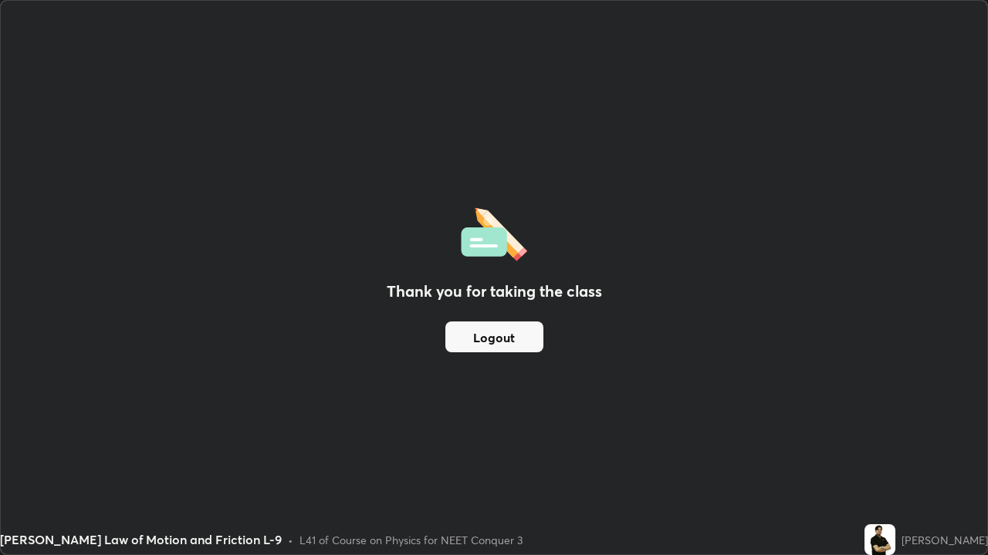
click at [520, 337] on button "Logout" at bounding box center [494, 337] width 98 height 31
click at [505, 336] on button "Logout" at bounding box center [494, 337] width 98 height 31
